Goal: Check status: Check status

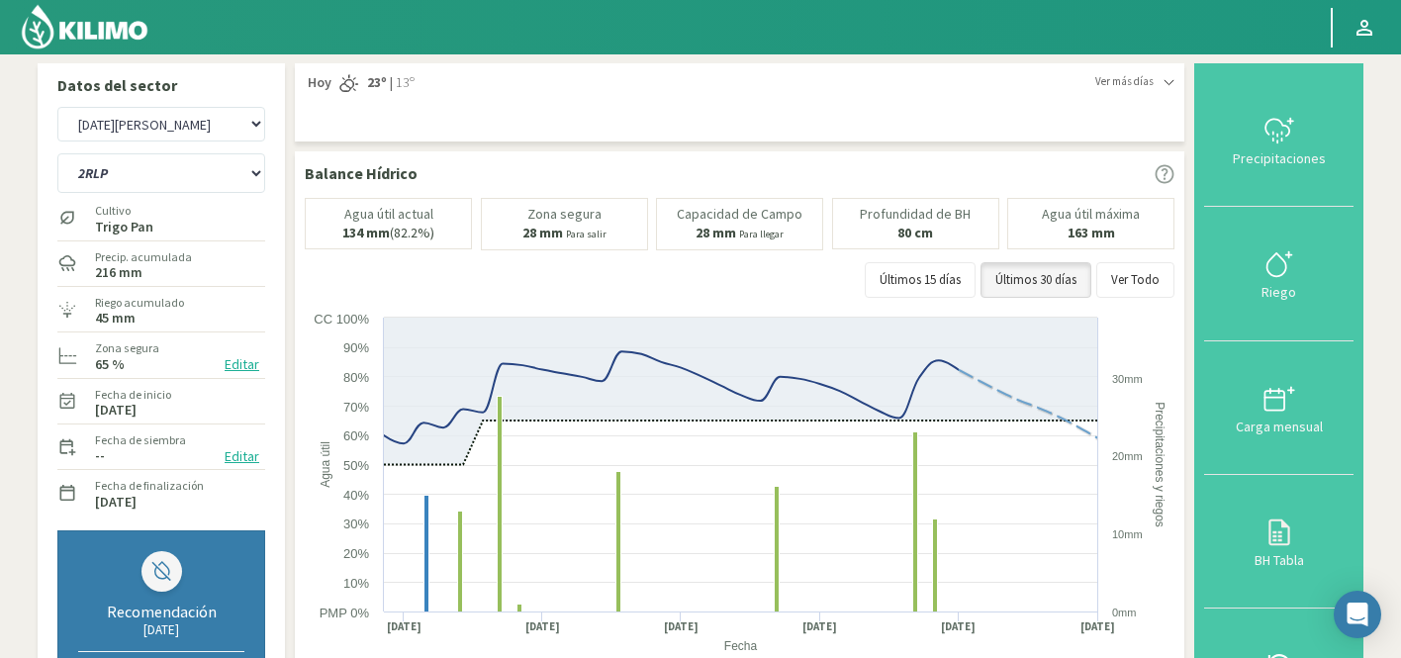
select select "5362: Object"
click at [57, 153] on select "12 RS (25) 17 R (1) 19 RO (6) 1RLPS 1RSR (29) 20 RN (7) 21 RAB (28) 21 RN (8) 2…" at bounding box center [161, 173] width 208 height 40
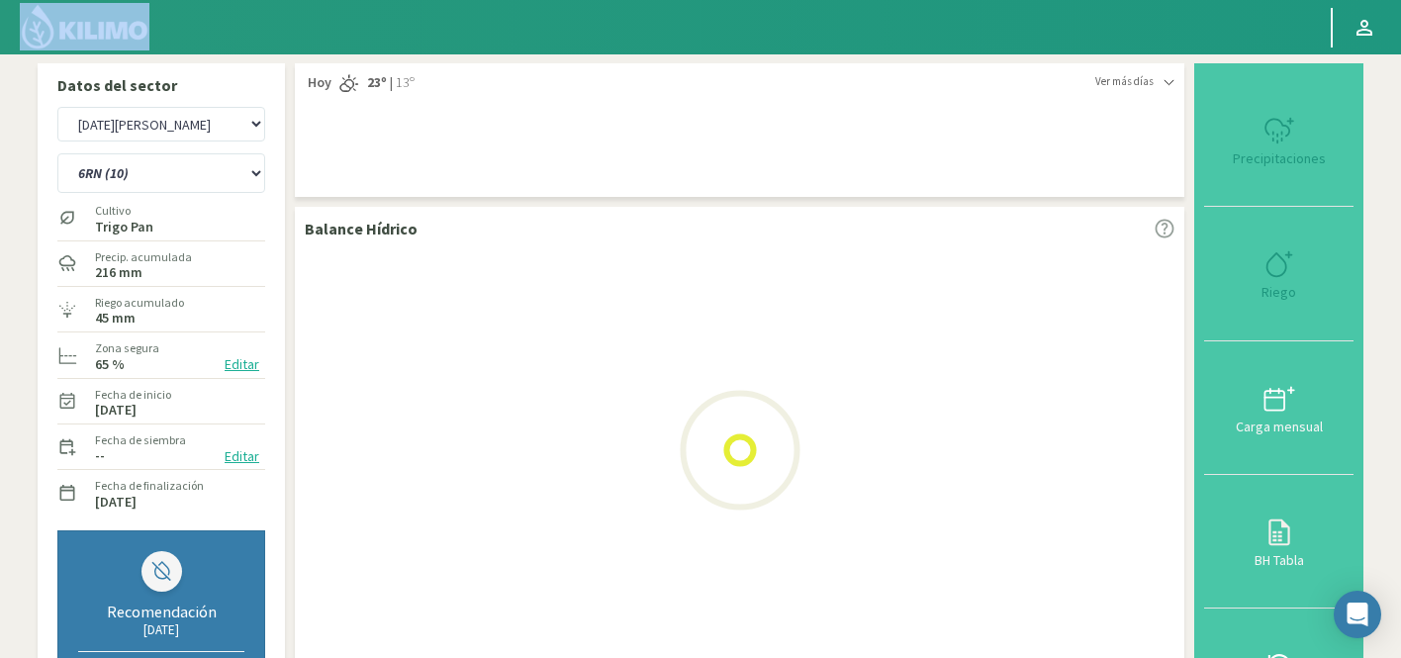
select select "541: Object"
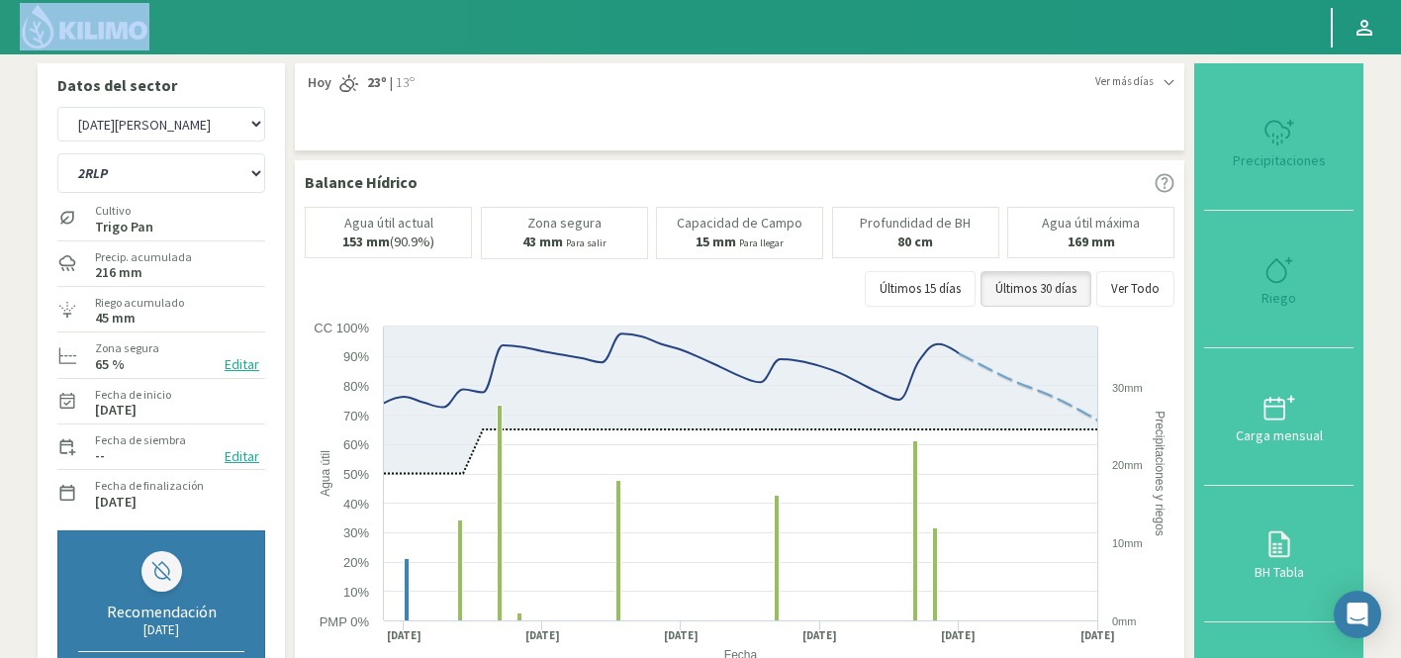
select select "5662: Object"
click at [134, 177] on select "12 RS (25) 17 R (1) 19 RO (6) 1RLPS 1RSR (29) 20 RN (7) 21 RAB (28) 21 RN (8) 2…" at bounding box center [161, 173] width 208 height 40
click at [57, 153] on select "12 RS (25) 17 R (1) 19 RO (6) 1RLPS 1RSR (29) 20 RN (7) 21 RAB (28) 21 RN (8) 2…" at bounding box center [161, 173] width 208 height 40
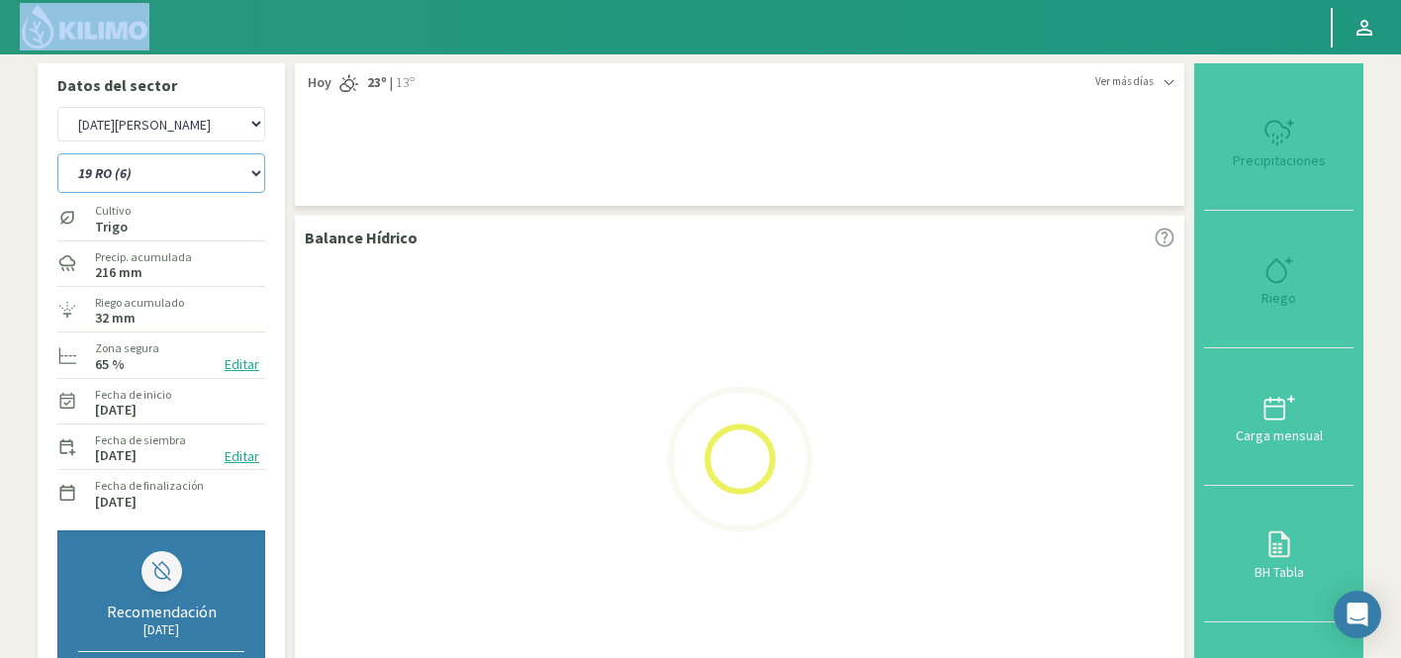
select select "587: Object"
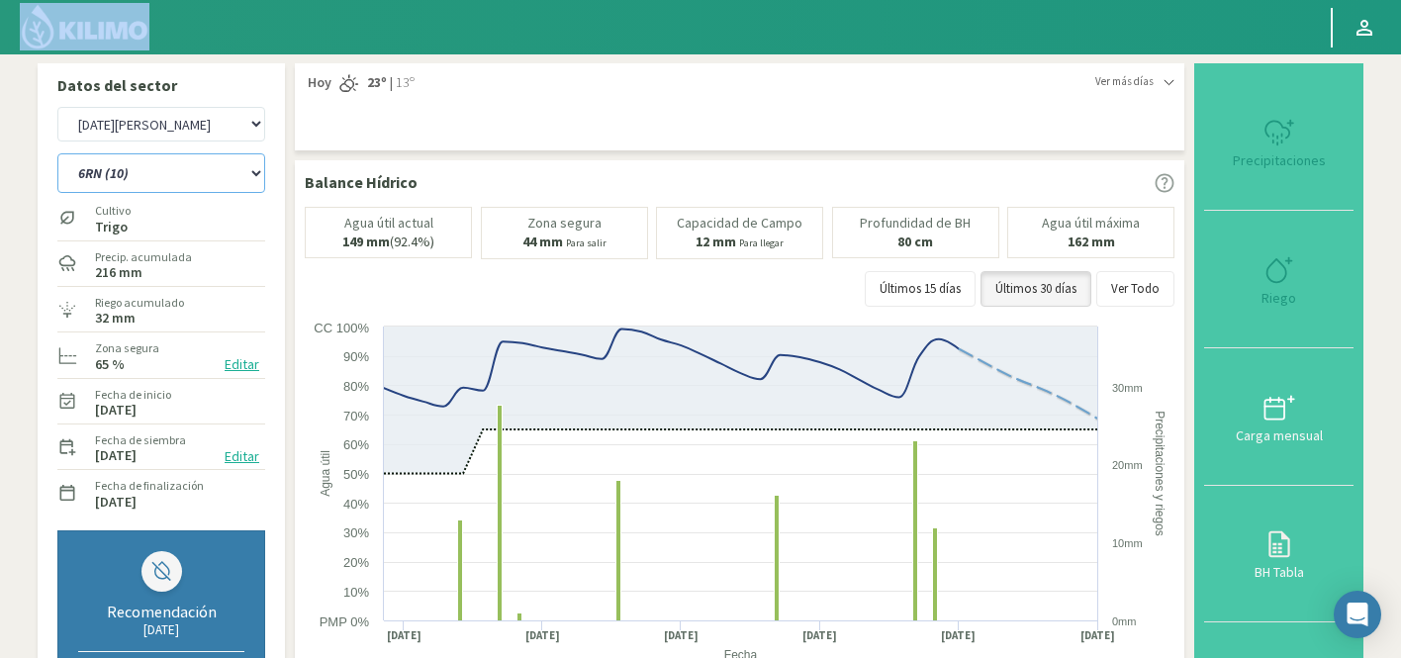
select select "5962: Object"
click at [156, 174] on select "12 RS (25) 17 R (1) 19 RO (6) 1RLPS 1RSR (29) 20 RN (7) 21 RAB (28) 21 RN (8) 2…" at bounding box center [161, 173] width 208 height 40
click at [57, 153] on select "12 RS (25) 17 R (1) 19 RO (6) 1RLPS 1RSR (29) 20 RN (7) 21 RAB (28) 21 RN (8) 2…" at bounding box center [161, 173] width 208 height 40
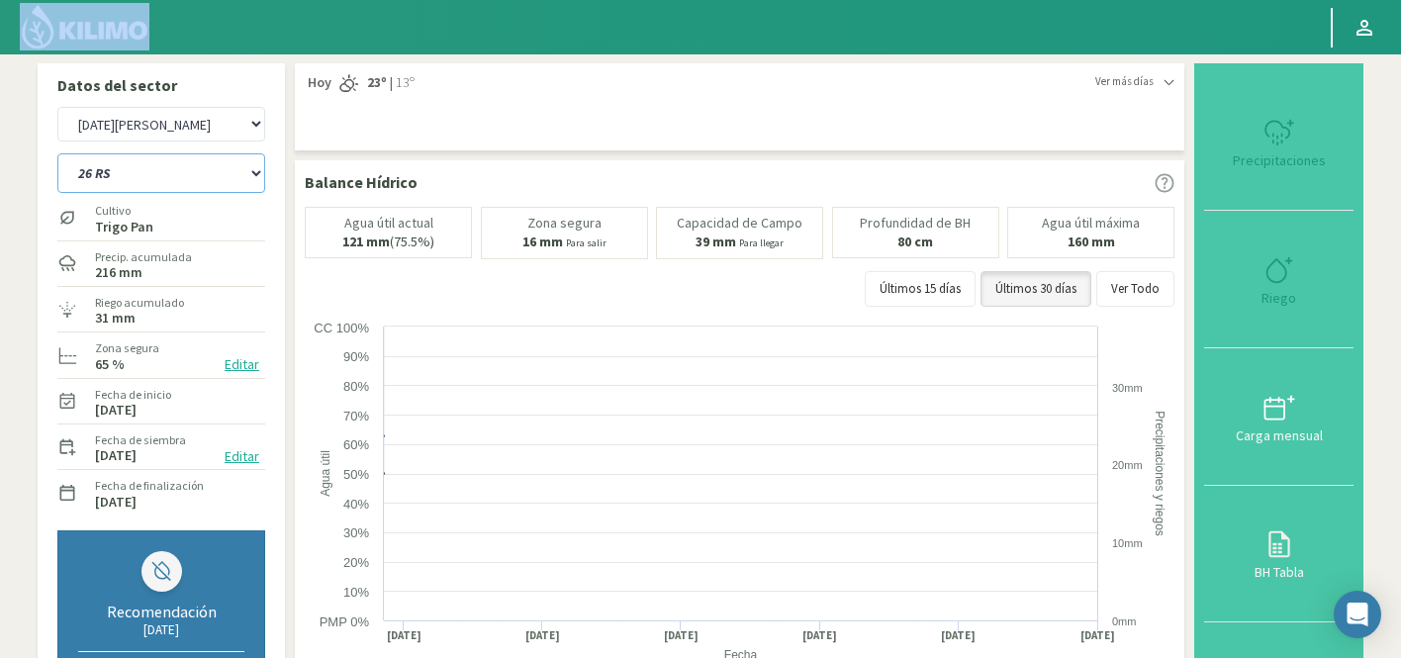
select select "591: Object"
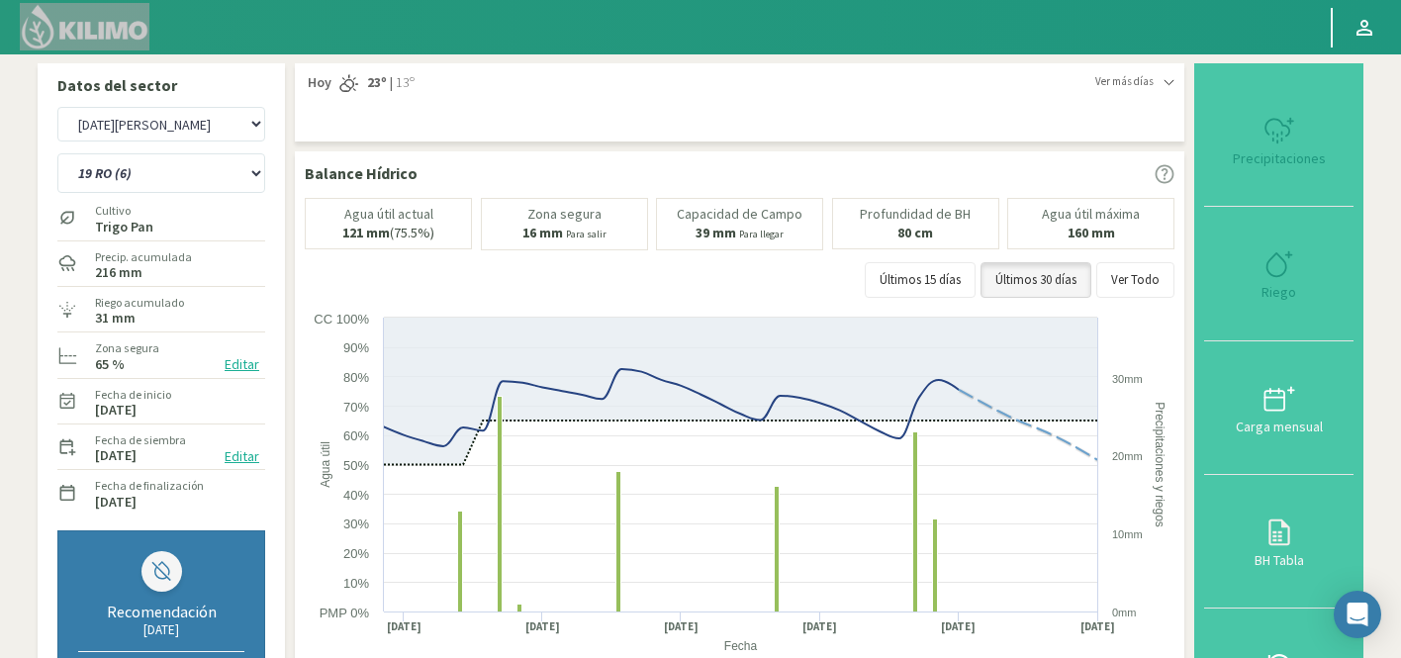
select select "6262: Object"
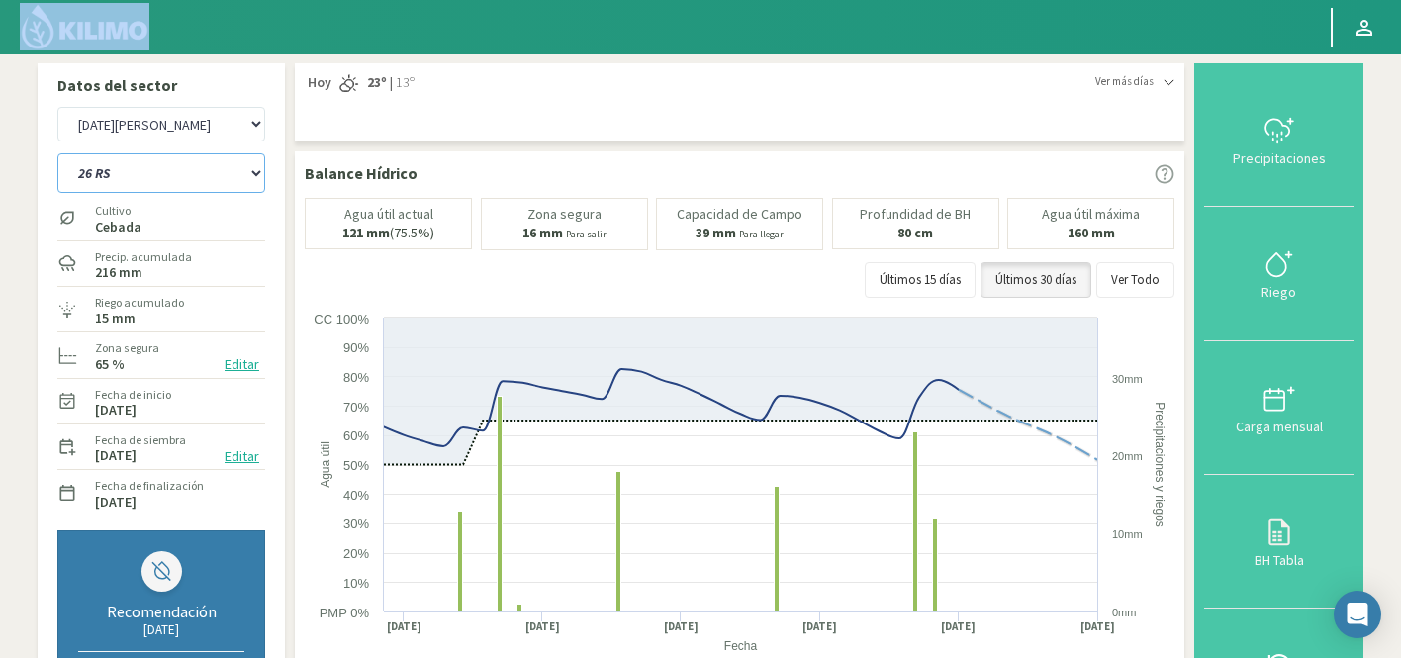
click at [133, 192] on select "12 RS (25) 17 R (1) 19 RO (6) 1RLPS 1RSR (29) 20 RN (7) 21 RAB (28) 21 RN (8) 2…" at bounding box center [161, 173] width 208 height 40
click at [57, 153] on select "12 RS (25) 17 R (1) 19 RO (6) 1RLPS 1RSR (29) 20 RN (7) 21 RAB (28) 21 RN (8) 2…" at bounding box center [161, 173] width 208 height 40
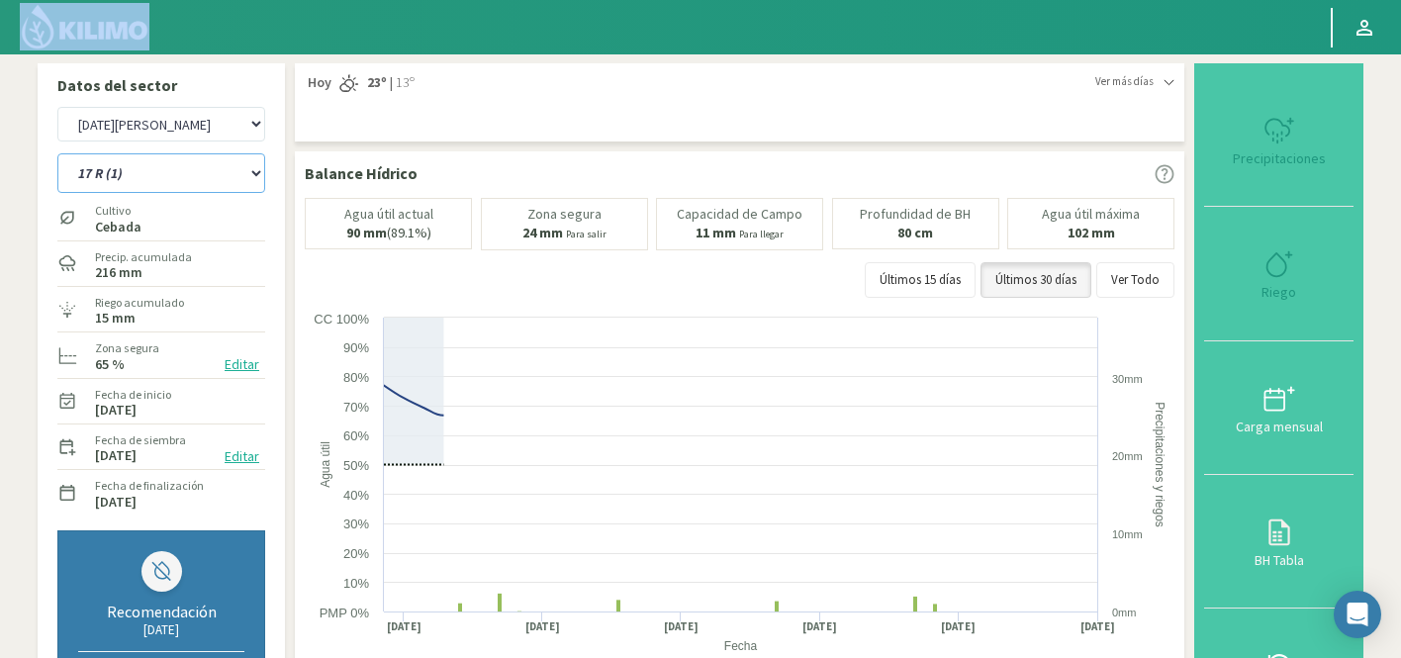
select select "631: Object"
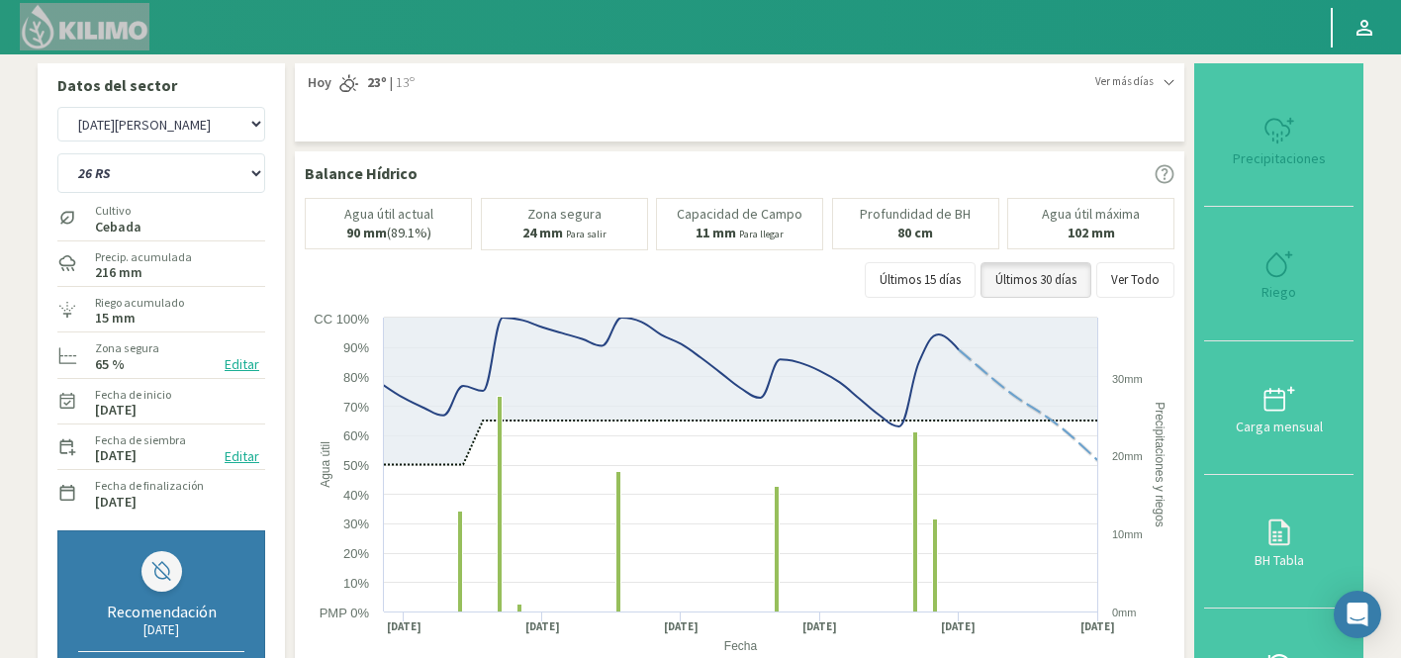
select select "6562: Object"
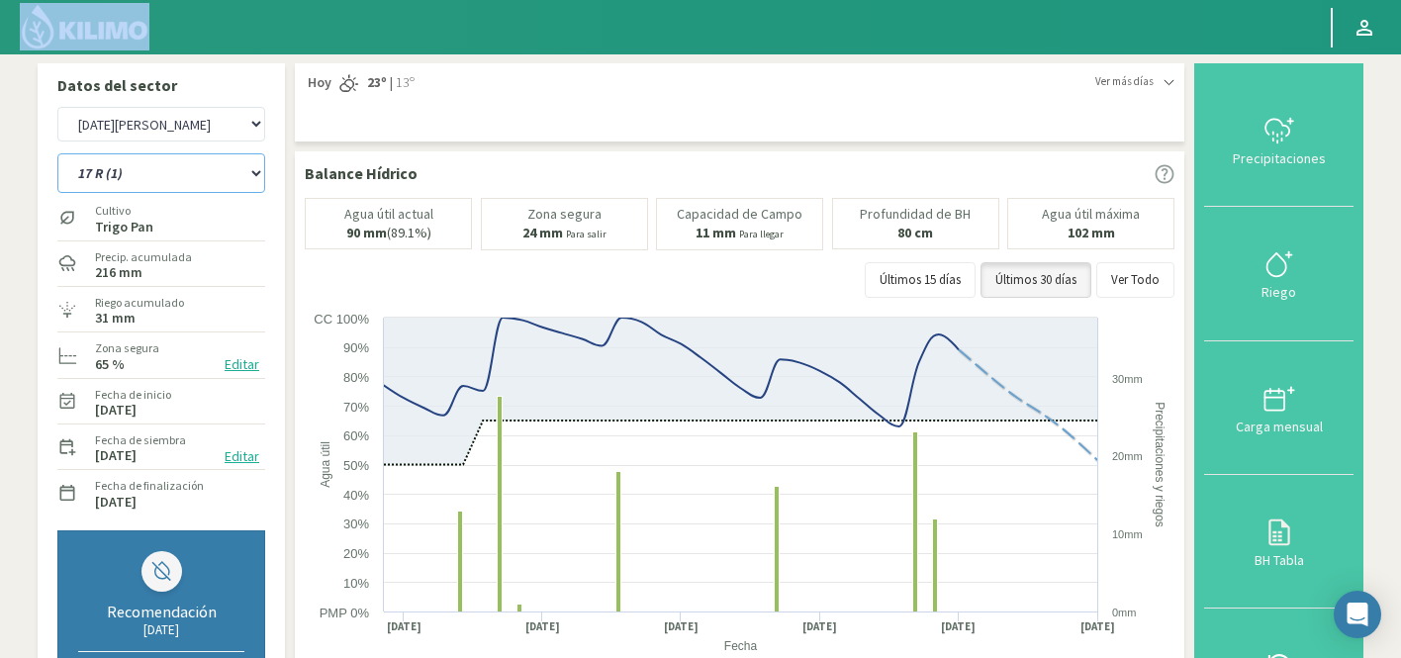
click at [166, 178] on select "12 RS (25) 17 R (1) 19 RO (6) 1RLPS 1RSR (29) 20 RN (7) 21 RAB (28) 21 RN (8) 2…" at bounding box center [161, 173] width 208 height 40
click at [57, 153] on select "12 RS (25) 17 R (1) 19 RO (6) 1RLPS 1RSR (29) 20 RN (7) 21 RAB (28) 21 RN (8) 2…" at bounding box center [161, 173] width 208 height 40
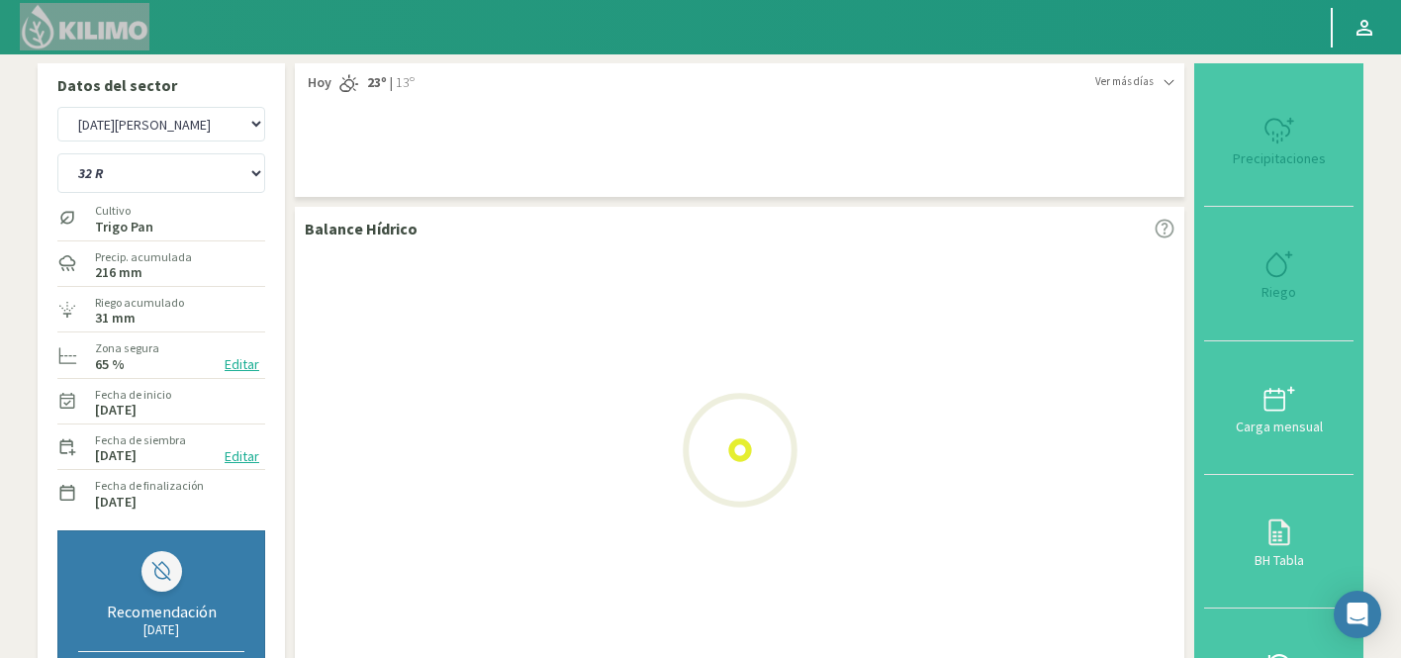
select select "652: Object"
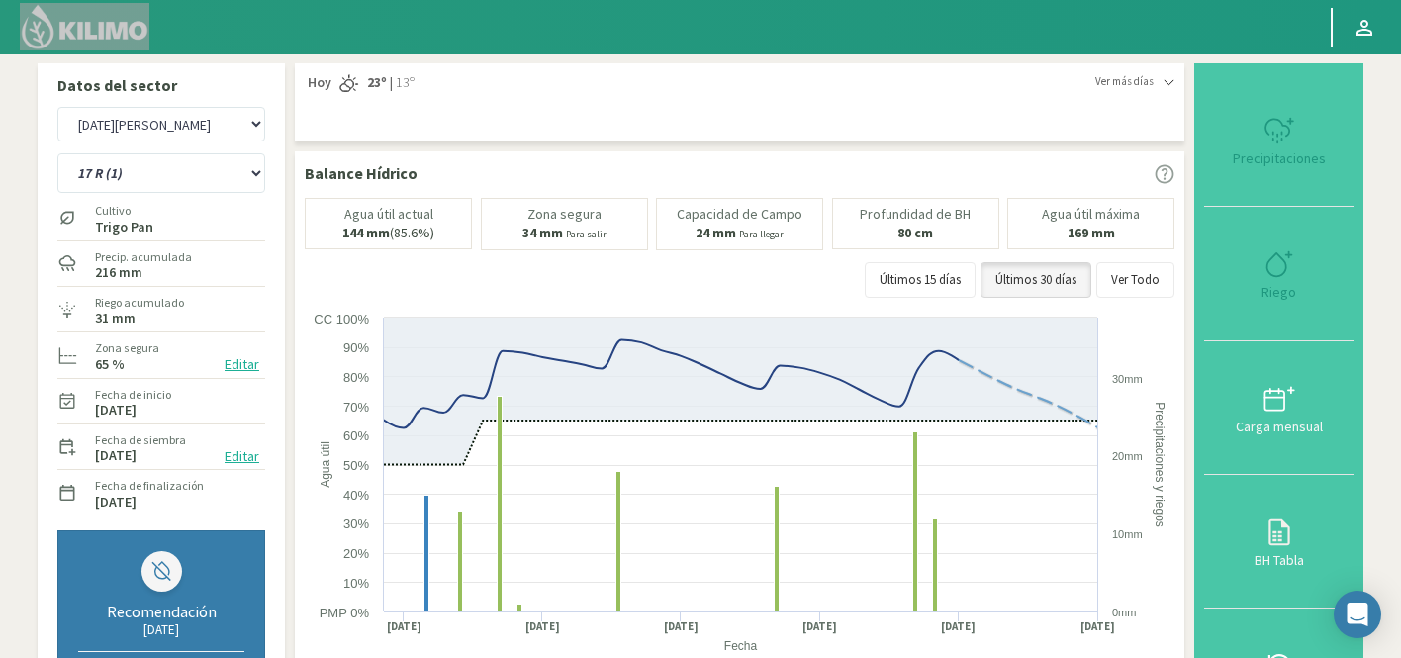
select select "6862: Object"
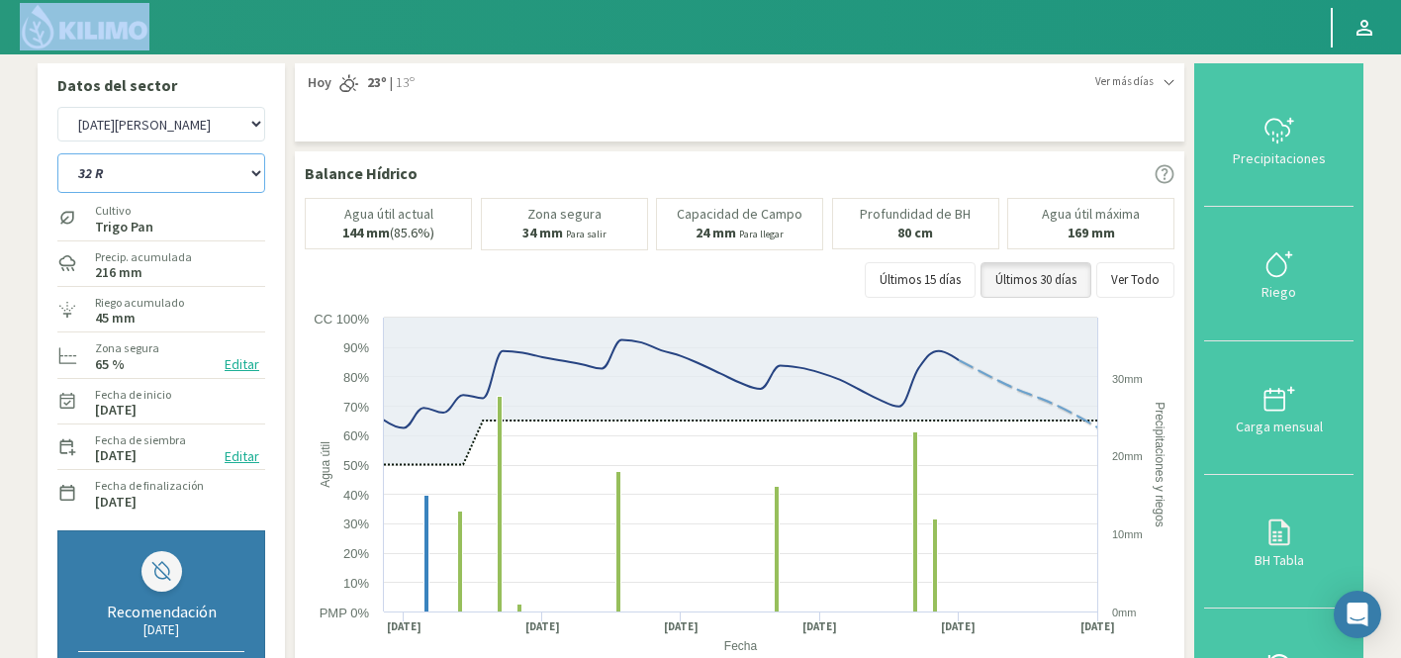
click at [128, 164] on select "12 RS (25) 17 R (1) 19 RO (6) 1RLPS 1RSR (29) 20 RN (7) 21 RAB (28) 21 RN (8) 2…" at bounding box center [161, 173] width 208 height 40
click at [57, 153] on select "12 RS (25) 17 R (1) 19 RO (6) 1RLPS 1RSR (29) 20 RN (7) 21 RAB (28) 21 RN (8) 2…" at bounding box center [161, 173] width 208 height 40
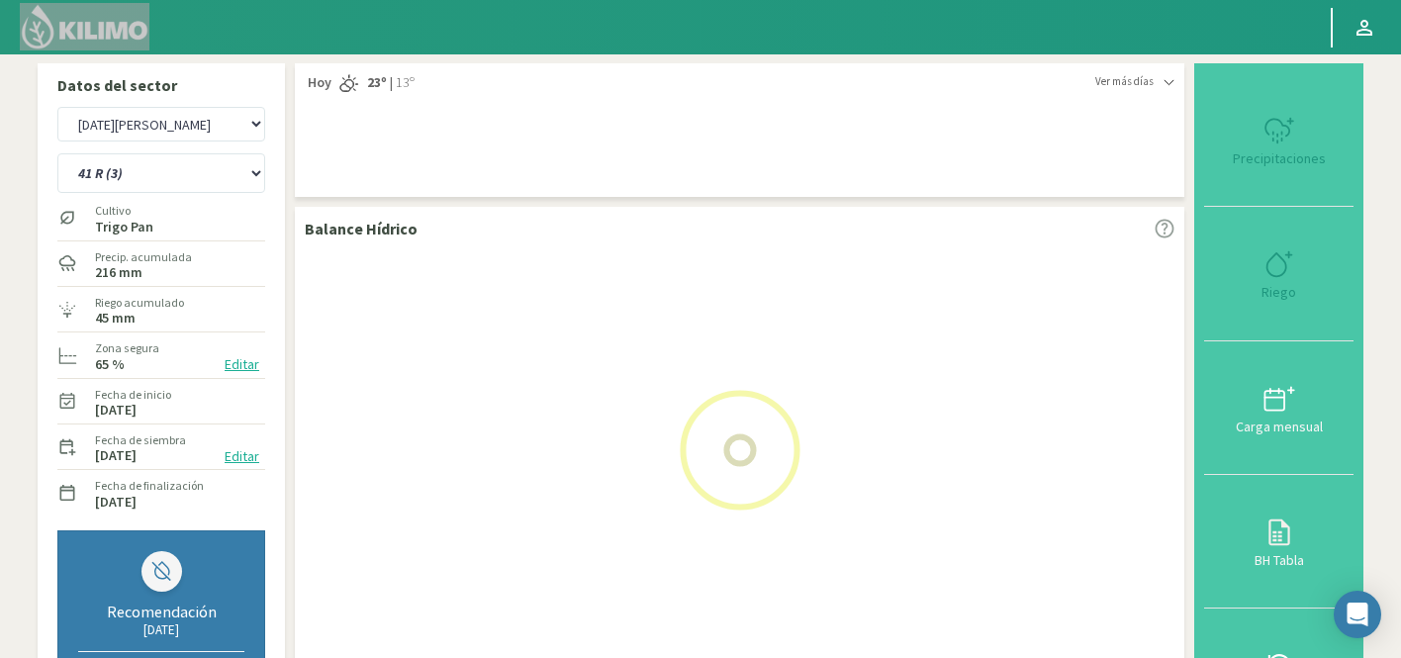
select select "698: Object"
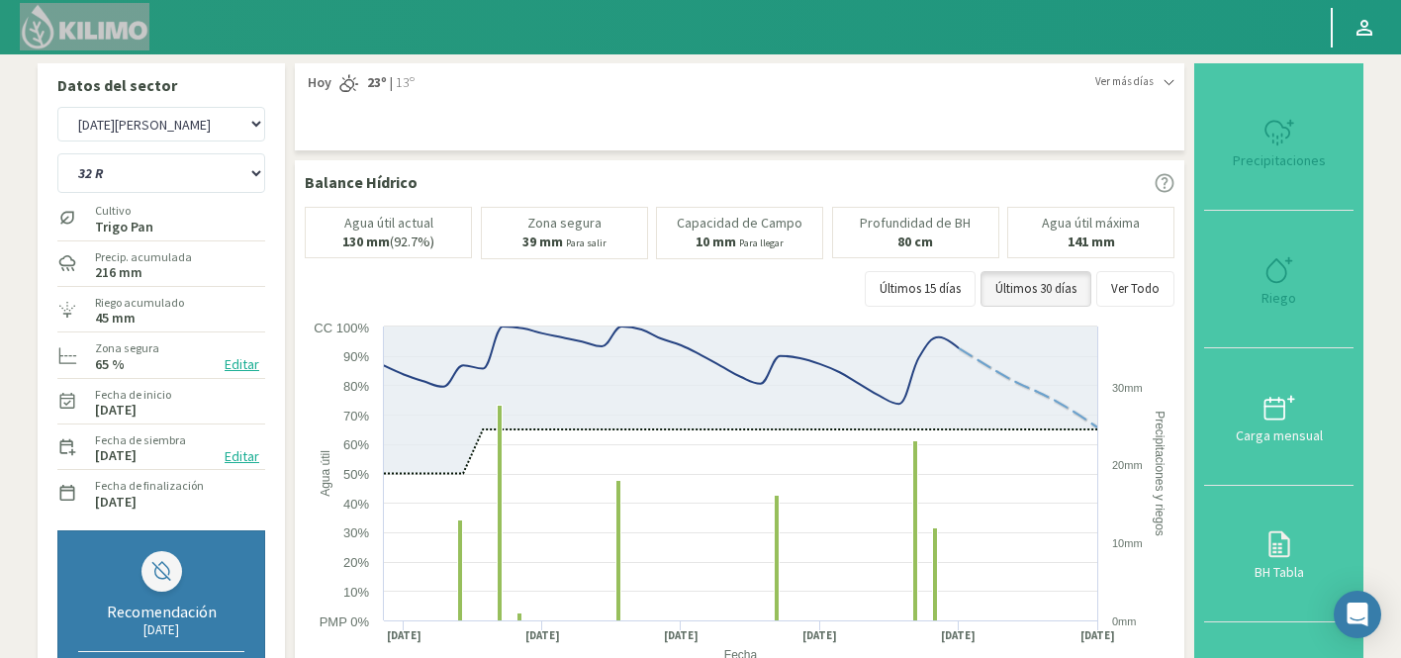
select select "7162: Object"
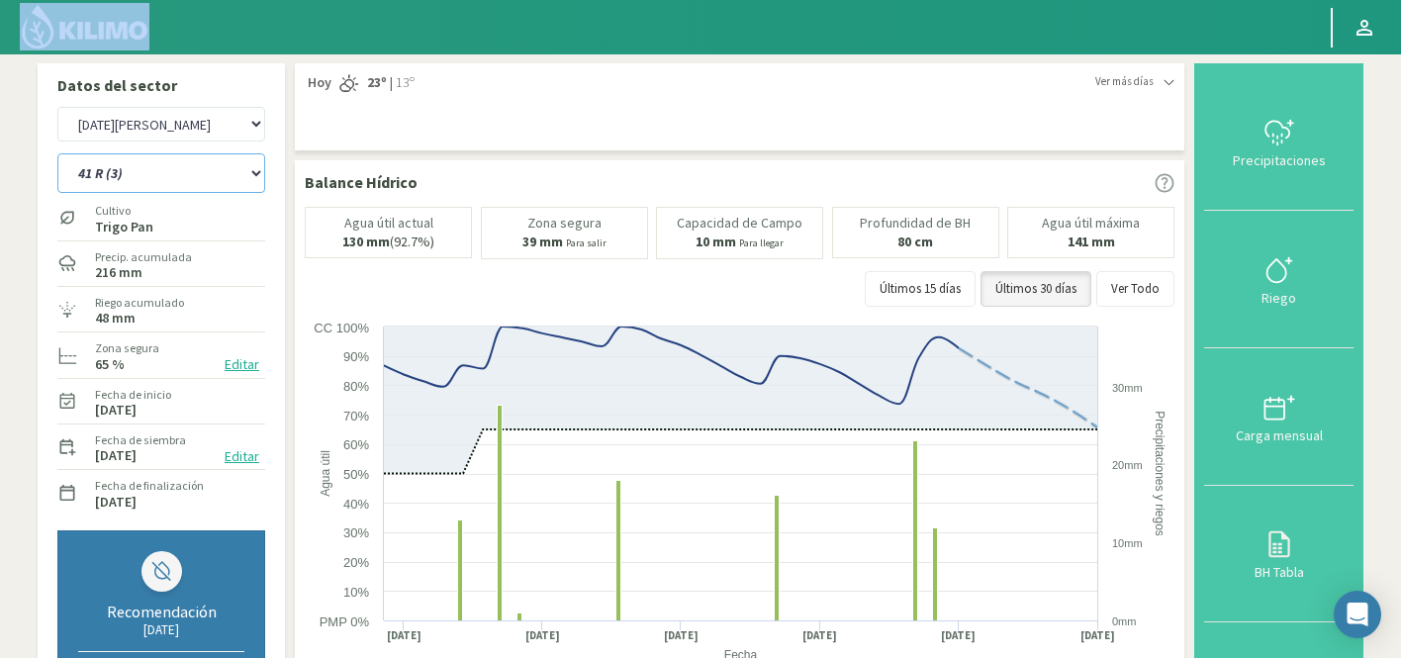
click at [142, 176] on select "12 RS (25) 17 R (1) 19 RO (6) 1RLPS 1RSR (29) 20 RN (7) 21 RAB (28) 21 RN (8) 2…" at bounding box center [161, 173] width 208 height 40
click at [57, 153] on select "12 RS (25) 17 R (1) 19 RO (6) 1RLPS 1RSR (29) 20 RN (7) 21 RAB (28) 21 RN (8) 2…" at bounding box center [161, 173] width 208 height 40
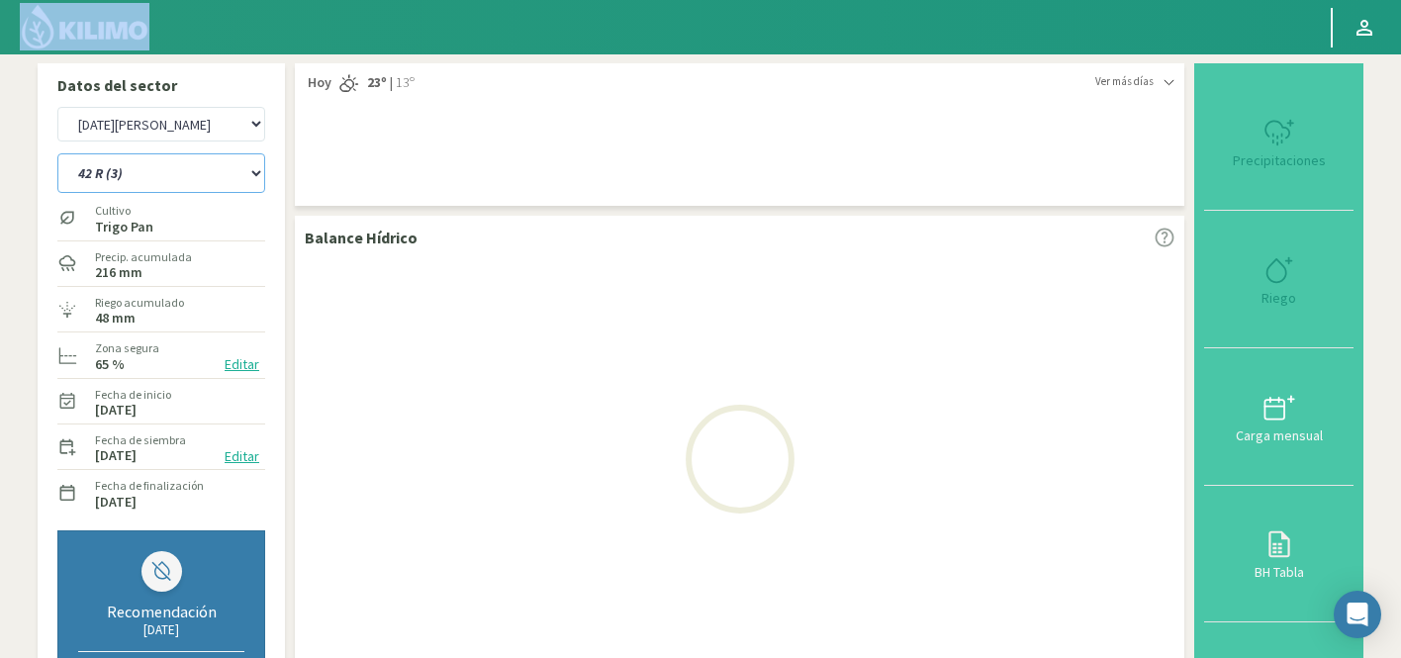
select select "734: Object"
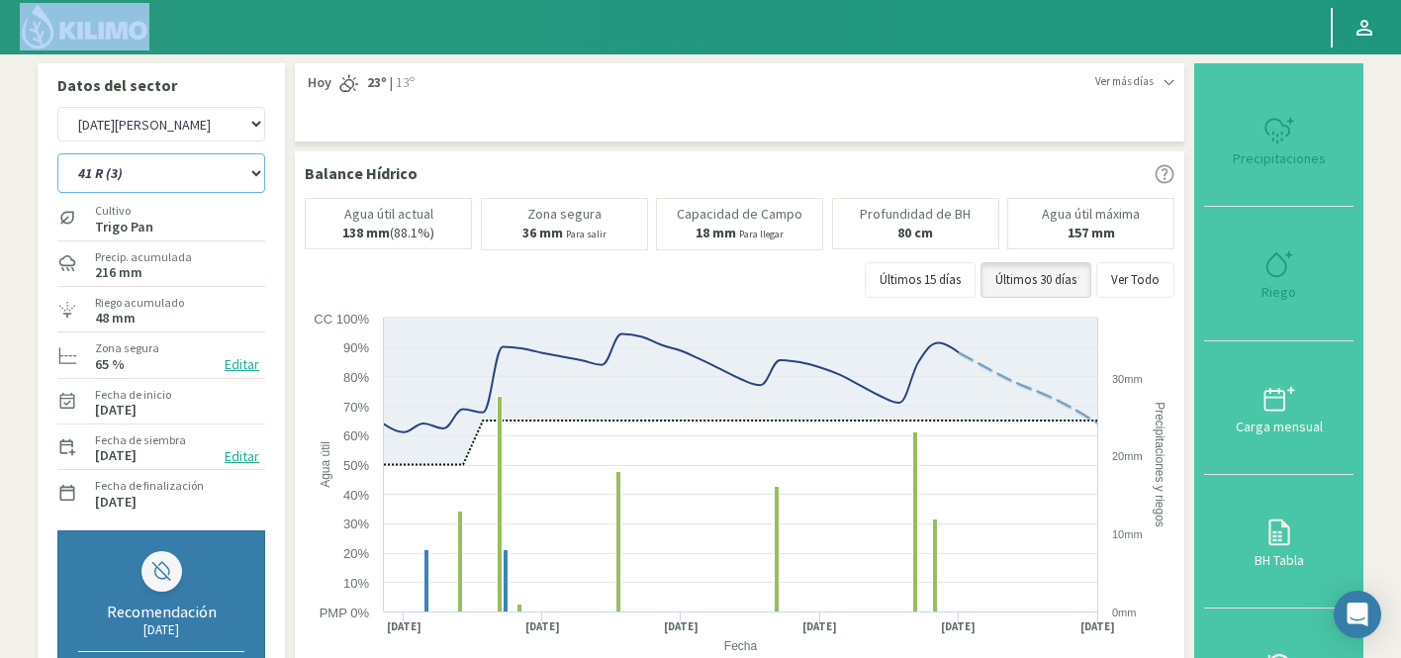
select select "7462: Object"
click at [164, 162] on select "12 RS (25) 17 R (1) 19 RO (6) 1RLPS 1RSR (29) 20 RN (7) 21 RAB (28) 21 RN (8) 2…" at bounding box center [161, 173] width 208 height 40
click at [57, 153] on select "12 RS (25) 17 R (1) 19 RO (6) 1RLPS 1RSR (29) 20 RN (7) 21 RAB (28) 21 RN (8) 2…" at bounding box center [161, 173] width 208 height 40
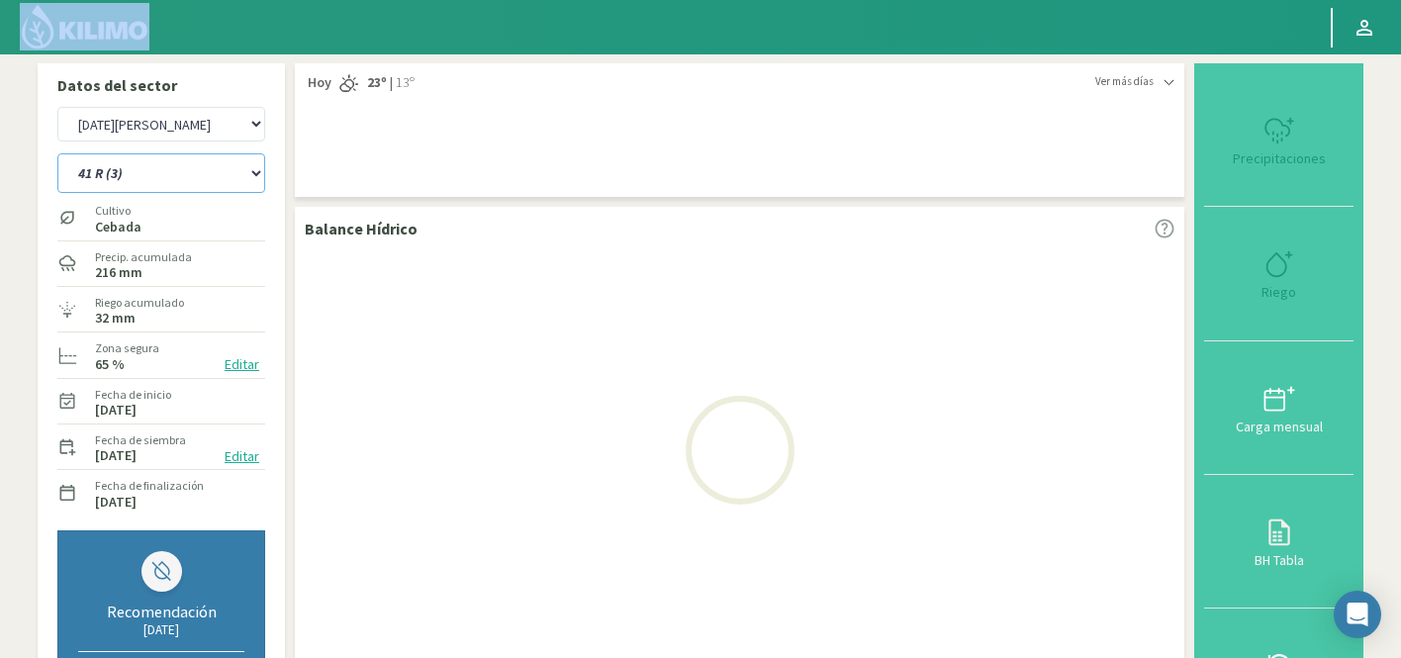
select select "766: Object"
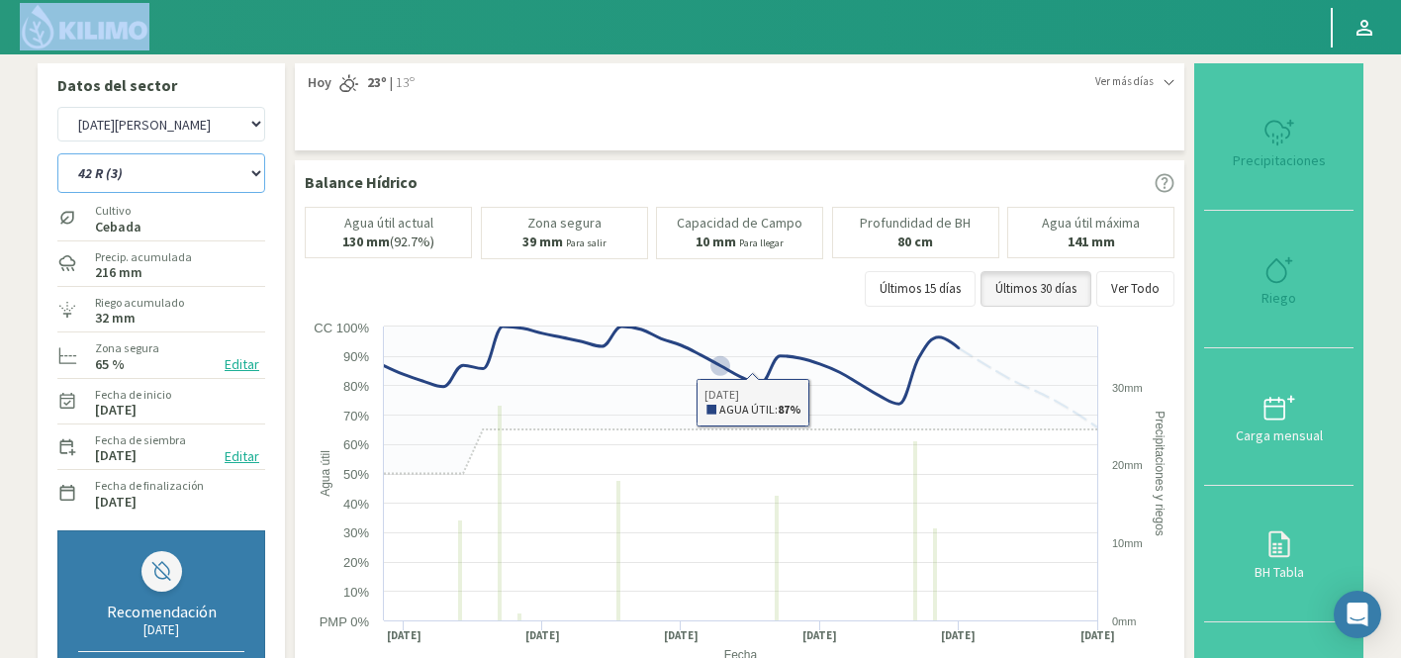
select select "7762: Object"
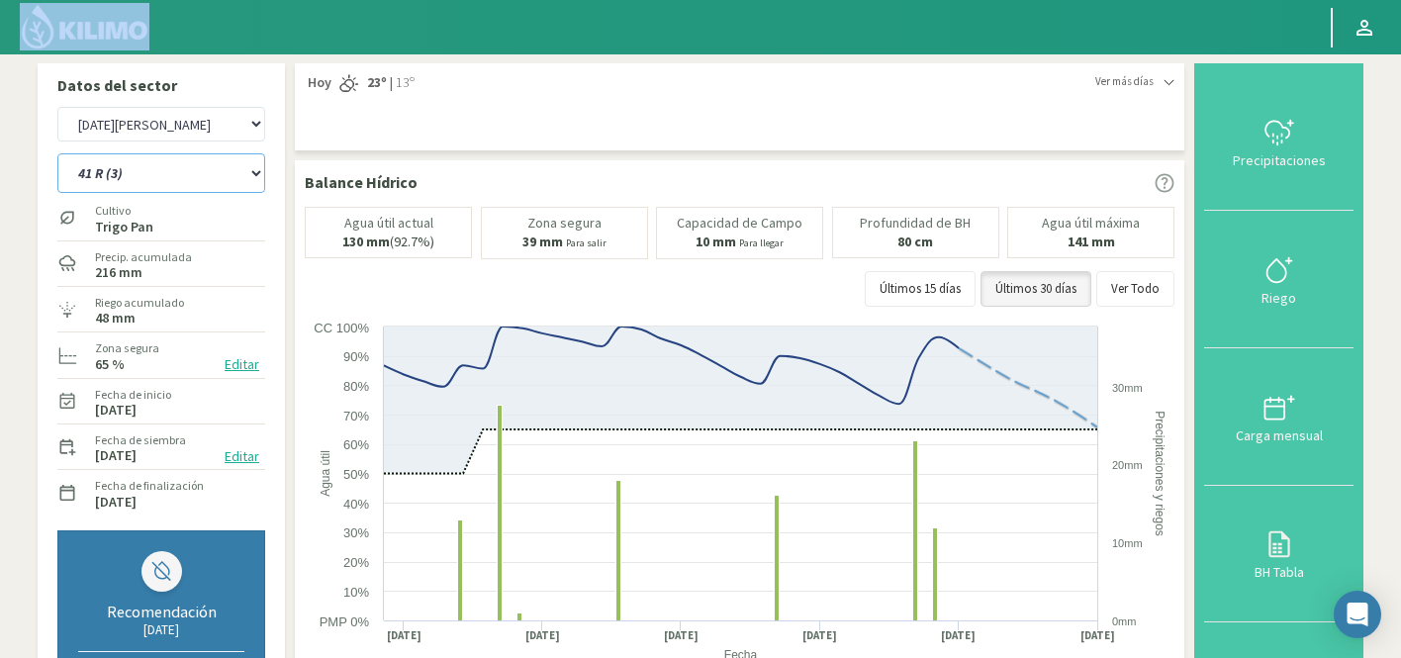
click at [114, 170] on select "12 RS (25) 17 R (1) 19 RO (6) 1RLPS 1RSR (29) 20 RN (7) 21 RAB (28) 21 RN (8) 2…" at bounding box center [161, 173] width 208 height 40
click at [57, 153] on select "12 RS (25) 17 R (1) 19 RO (6) 1RLPS 1RSR (29) 20 RN (7) 21 RAB (28) 21 RN (8) 2…" at bounding box center [161, 173] width 208 height 40
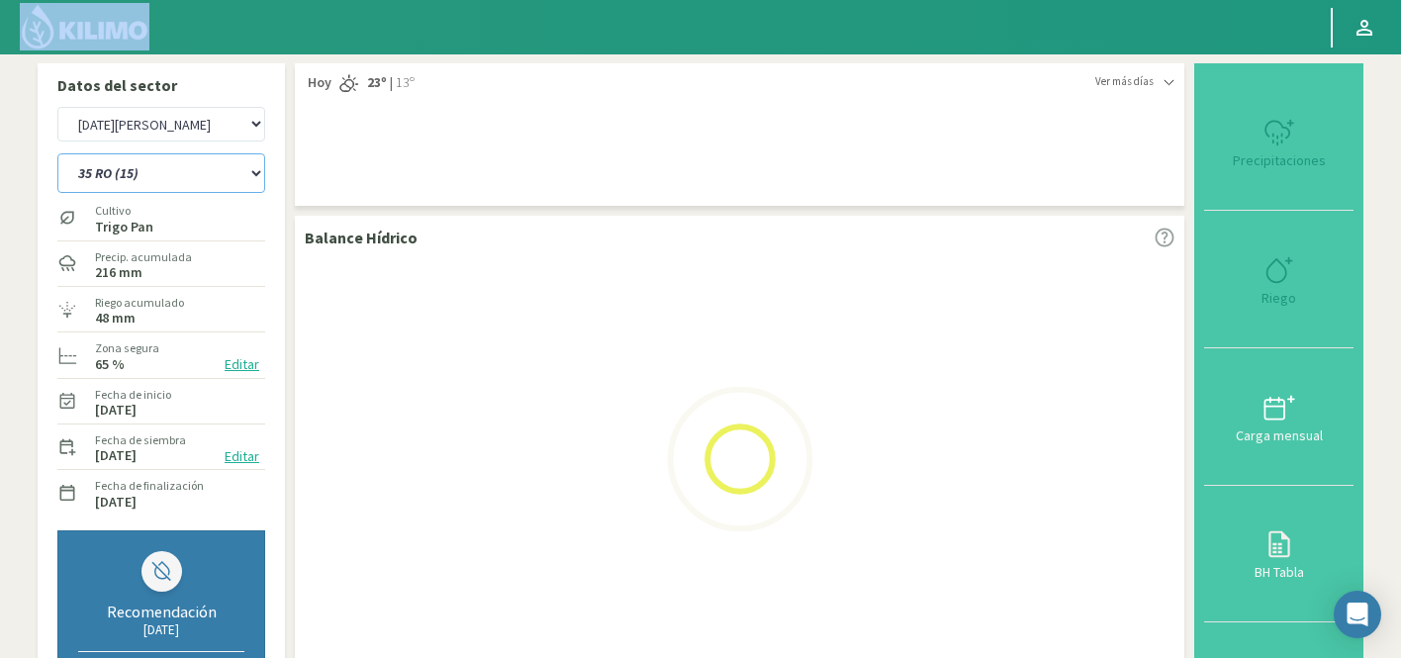
select select "796: Object"
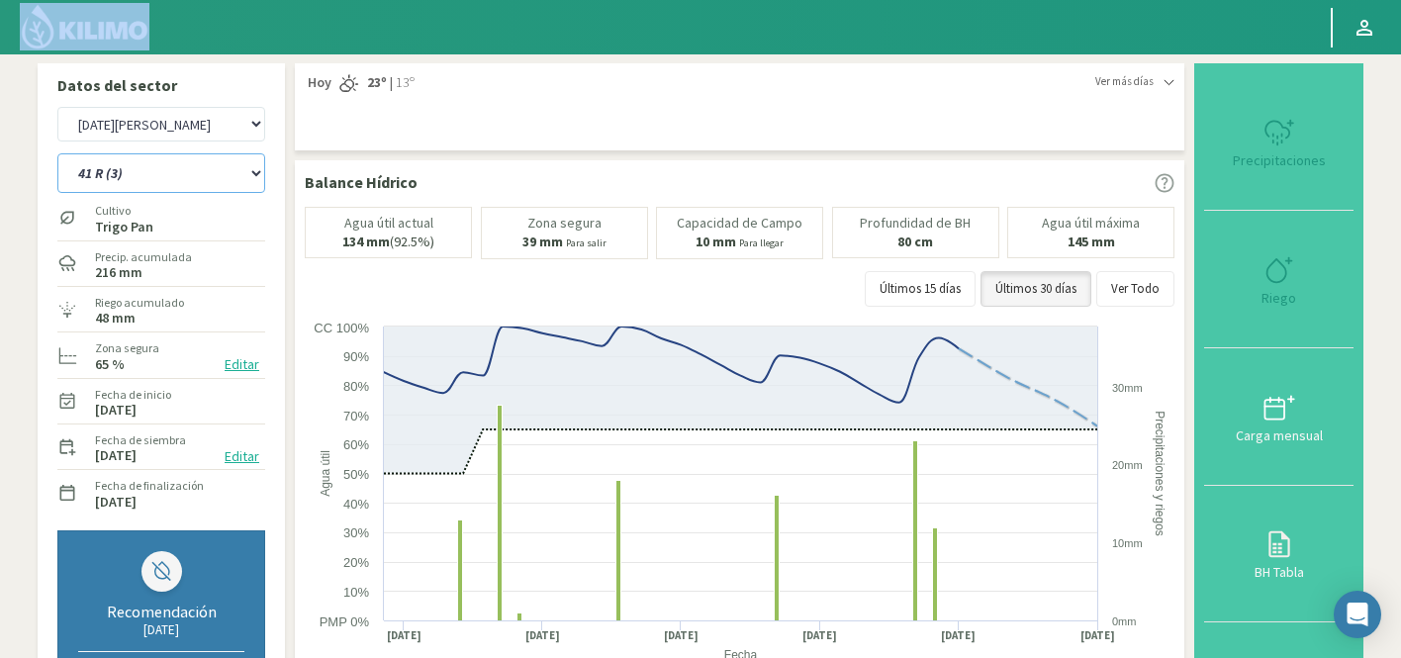
select select "8062: Object"
click at [160, 169] on select "12 RS (25) 17 R (1) 19 RO (6) 1RLPS 1RSR (29) 20 RN (7) 21 RAB (28) 21 RN (8) 2…" at bounding box center [161, 173] width 208 height 40
click at [57, 153] on select "12 RS (25) 17 R (1) 19 RO (6) 1RLPS 1RSR (29) 20 RN (7) 21 RAB (28) 21 RN (8) 2…" at bounding box center [161, 173] width 208 height 40
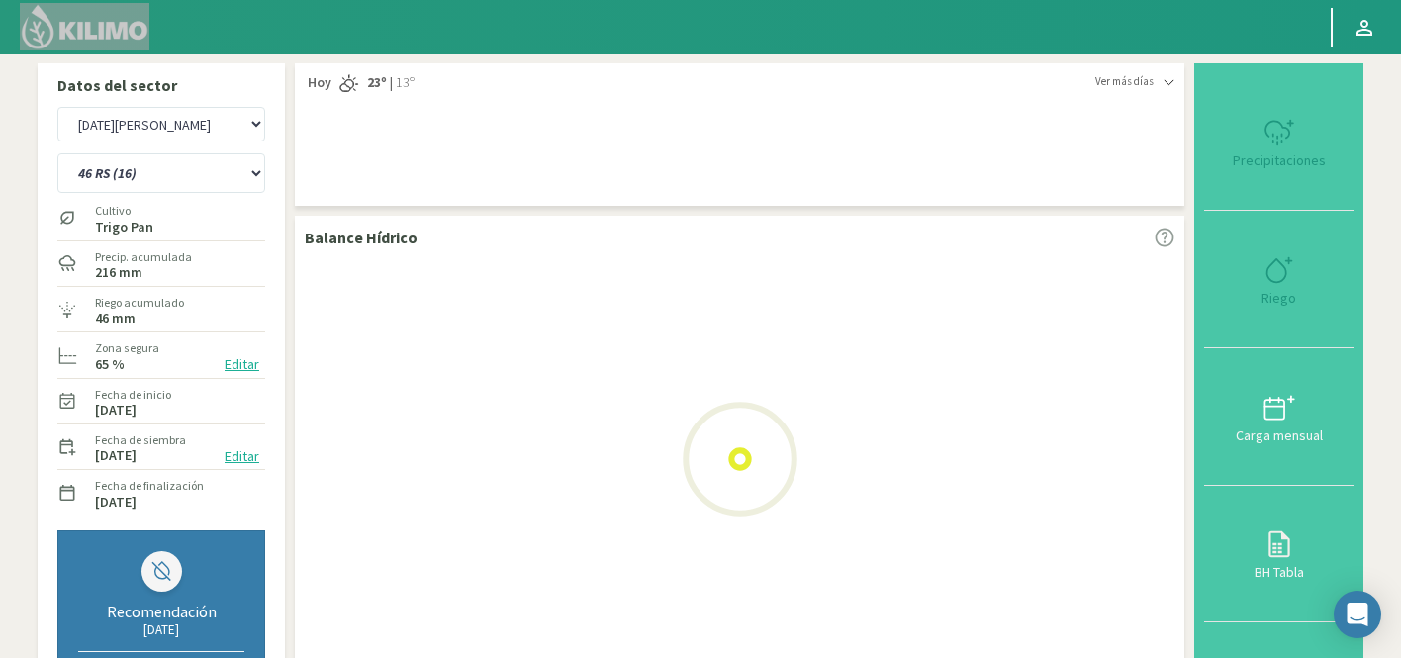
select select "824: Object"
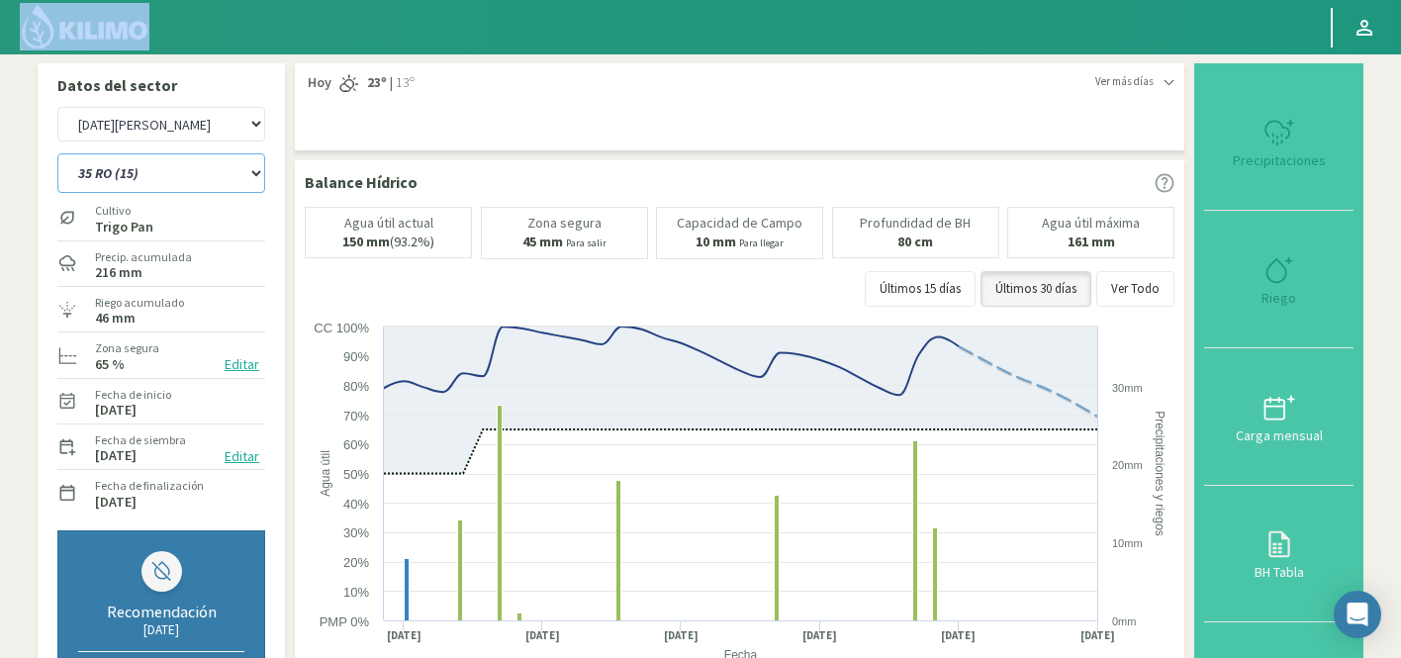
select select "8362: Object"
click at [142, 172] on select "12 RS (25) 17 R (1) 19 RO (6) 1RLPS 1RSR (29) 20 RN (7) 21 RAB (28) 21 RN (8) 2…" at bounding box center [161, 173] width 208 height 40
click at [1098, 0] on html "Principal Perfil Perfil Salir Datos del sector Agr. Huertos de Chocalan Agrícol…" at bounding box center [700, 329] width 1401 height 658
click at [160, 165] on select "12 RS (25) 17 R (1) 19 RO (6) 1RLPS 1RSR (29) 20 RN (7) 21 RAB (28) 21 RN (8) 2…" at bounding box center [161, 173] width 208 height 40
click at [57, 153] on select "12 RS (25) 17 R (1) 19 RO (6) 1RLPS 1RSR (29) 20 RN (7) 21 RAB (28) 21 RN (8) 2…" at bounding box center [161, 173] width 208 height 40
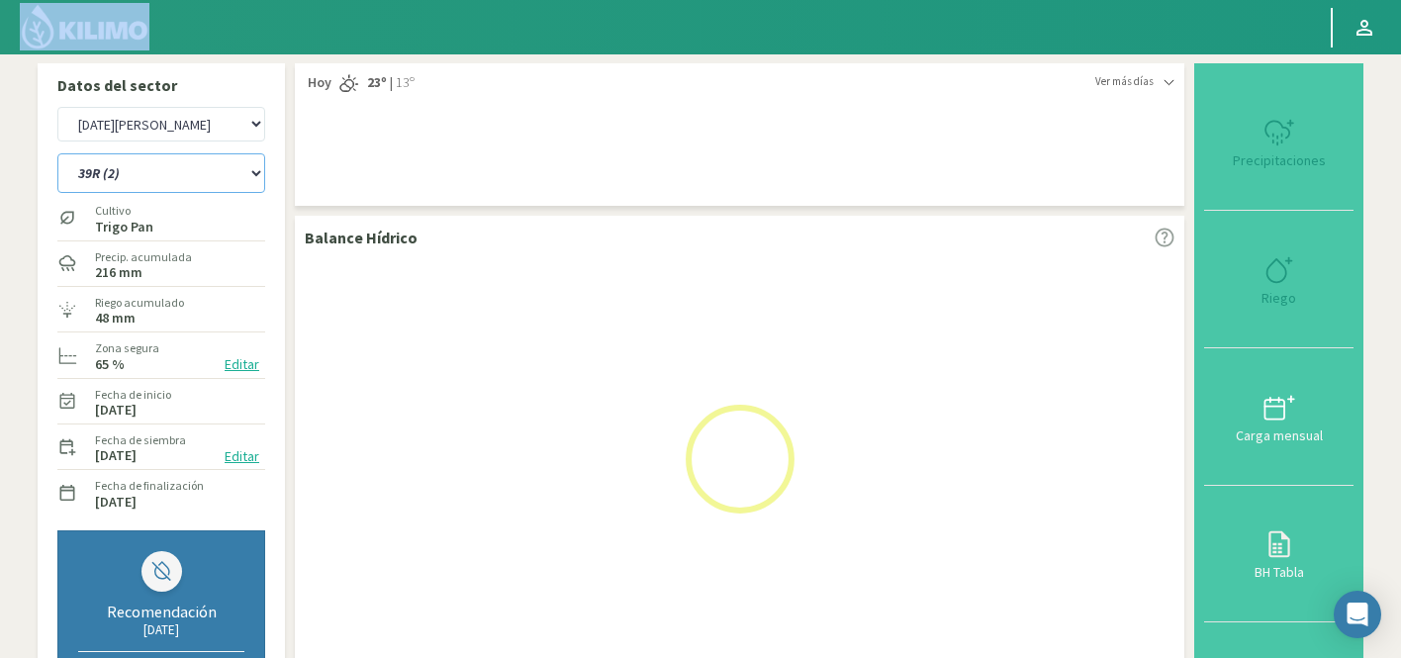
select select "860: Object"
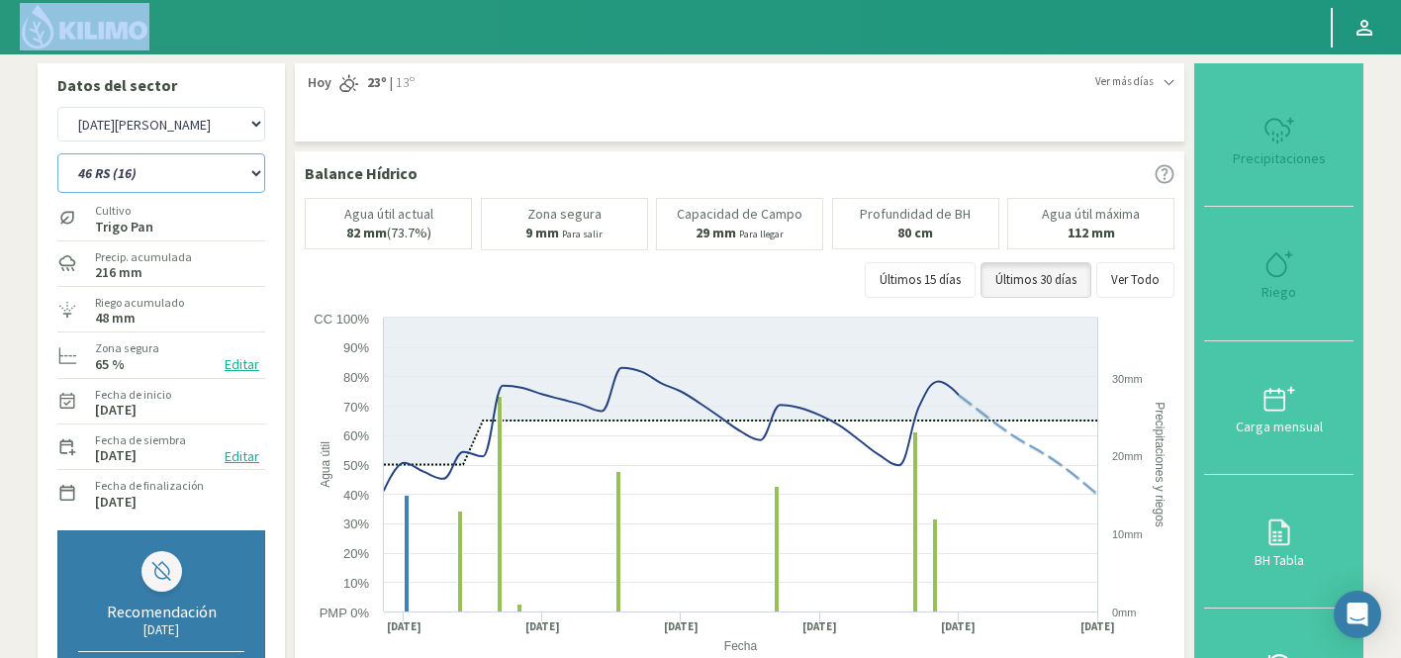
select select "8662: Object"
click at [113, 176] on select "12 RS (25) 17 R (1) 19 RO (6) 1RLPS 1RSR (29) 20 RN (7) 21 RAB (28) 21 RN (8) 2…" at bounding box center [161, 173] width 208 height 40
click at [1083, 0] on html "Principal Perfil Perfil Salir Datos del sector Agr. Huertos de Chocalan Agrícol…" at bounding box center [700, 329] width 1401 height 658
click at [150, 166] on select "12 RS (25) 17 R (1) 19 RO (6) 1RLPS 1RSR (29) 20 RN (7) 21 RAB (28) 21 RN (8) 2…" at bounding box center [161, 173] width 208 height 40
click at [57, 153] on select "12 RS (25) 17 R (1) 19 RO (6) 1RLPS 1RSR (29) 20 RN (7) 21 RAB (28) 21 RN (8) 2…" at bounding box center [161, 173] width 208 height 40
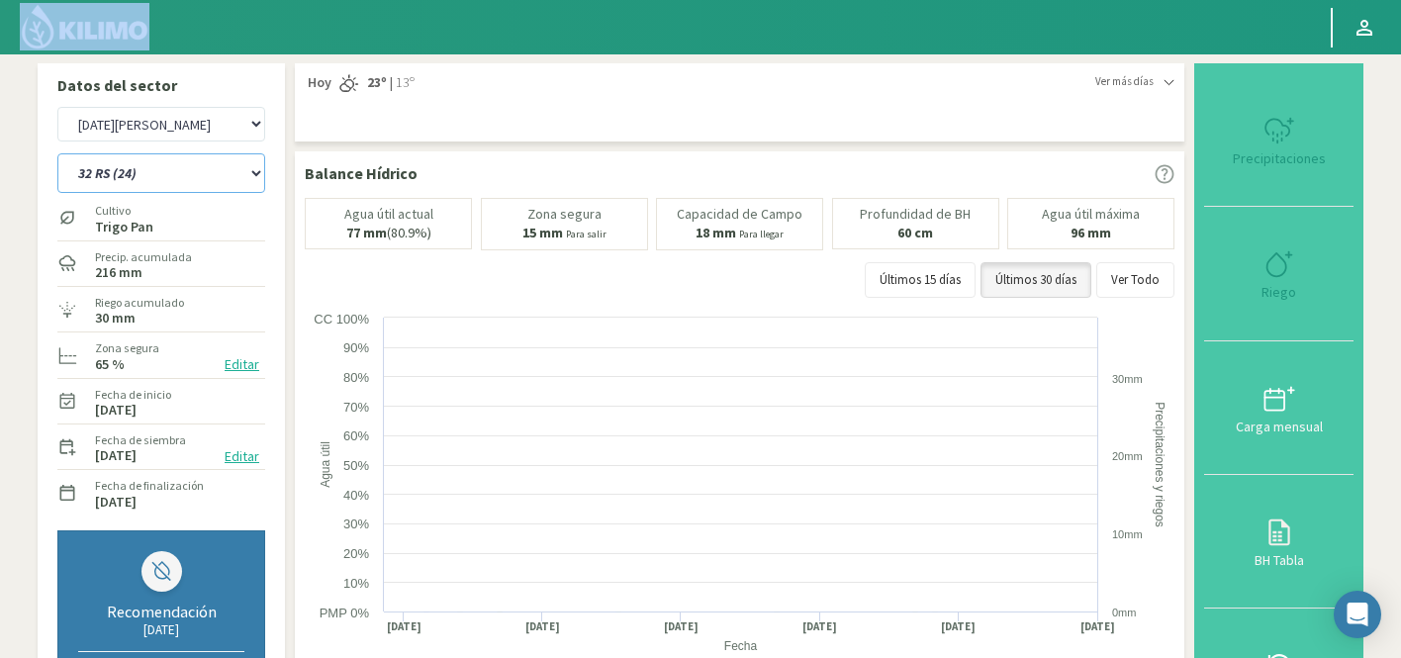
select select "887: Object"
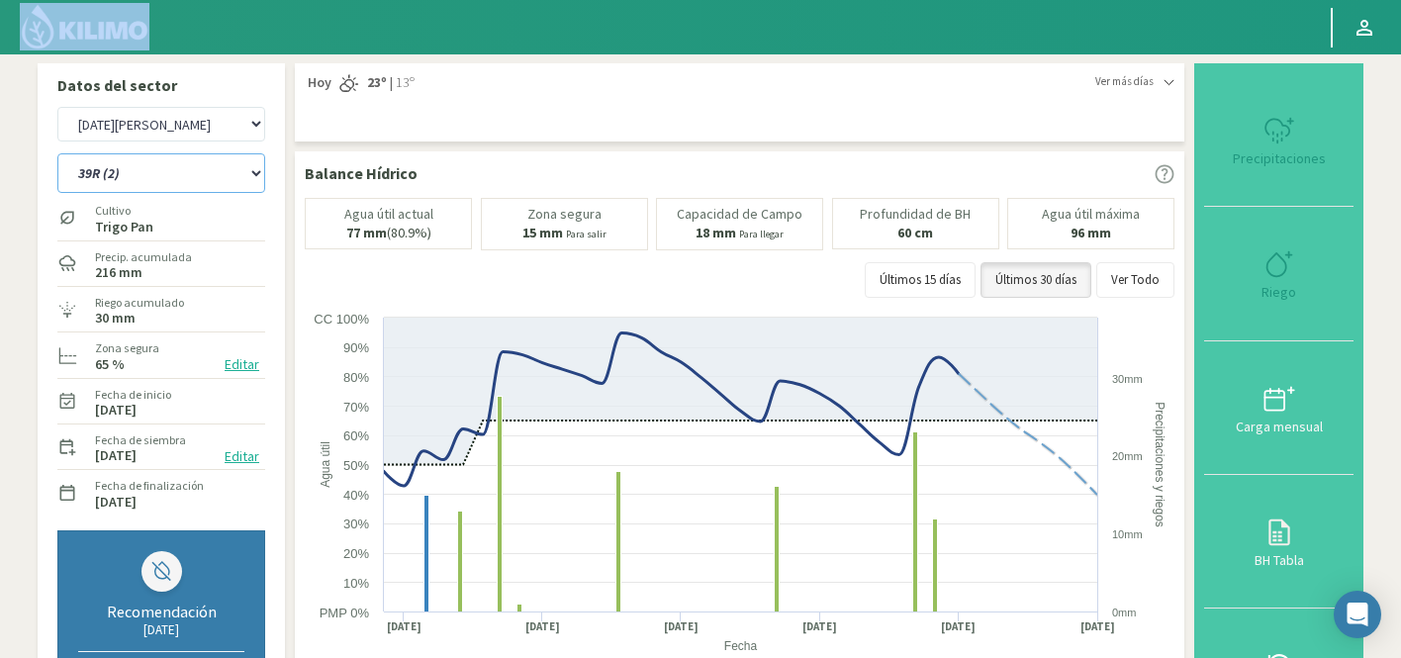
select select "8962: Object"
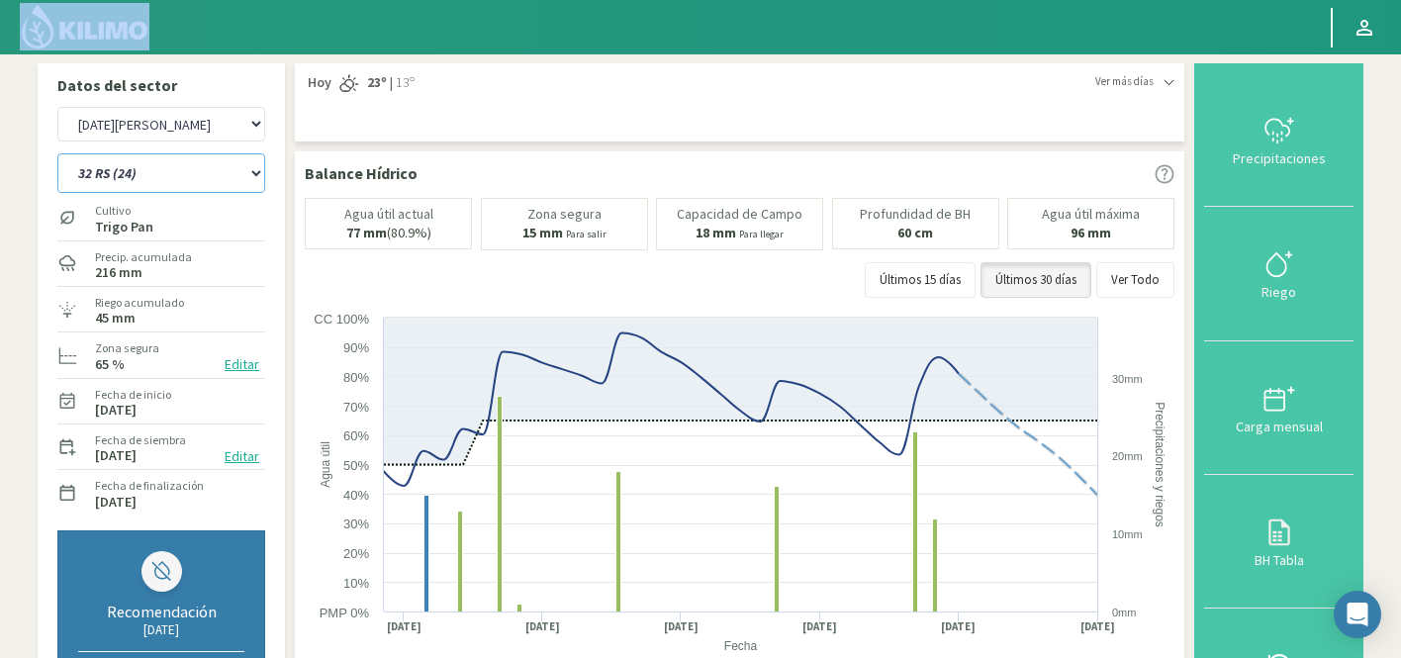
click at [177, 169] on select "12 RS (25) 17 R (1) 19 RO (6) 1RLPS 1RSR (29) 20 RN (7) 21 RAB (28) 21 RN (8) 2…" at bounding box center [161, 173] width 208 height 40
click at [57, 153] on select "12 RS (25) 17 R (1) 19 RO (6) 1RLPS 1RSR (29) 20 RN (7) 21 RAB (28) 21 RN (8) 2…" at bounding box center [161, 173] width 208 height 40
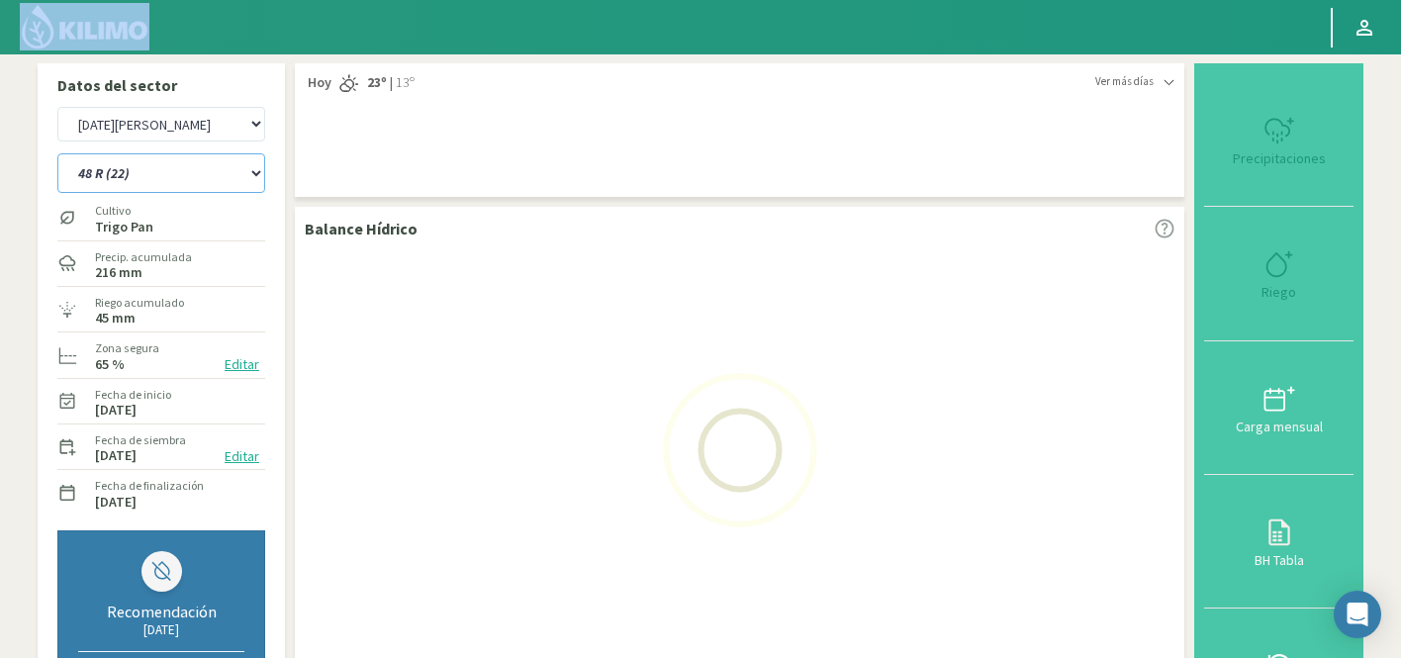
select select "916: Object"
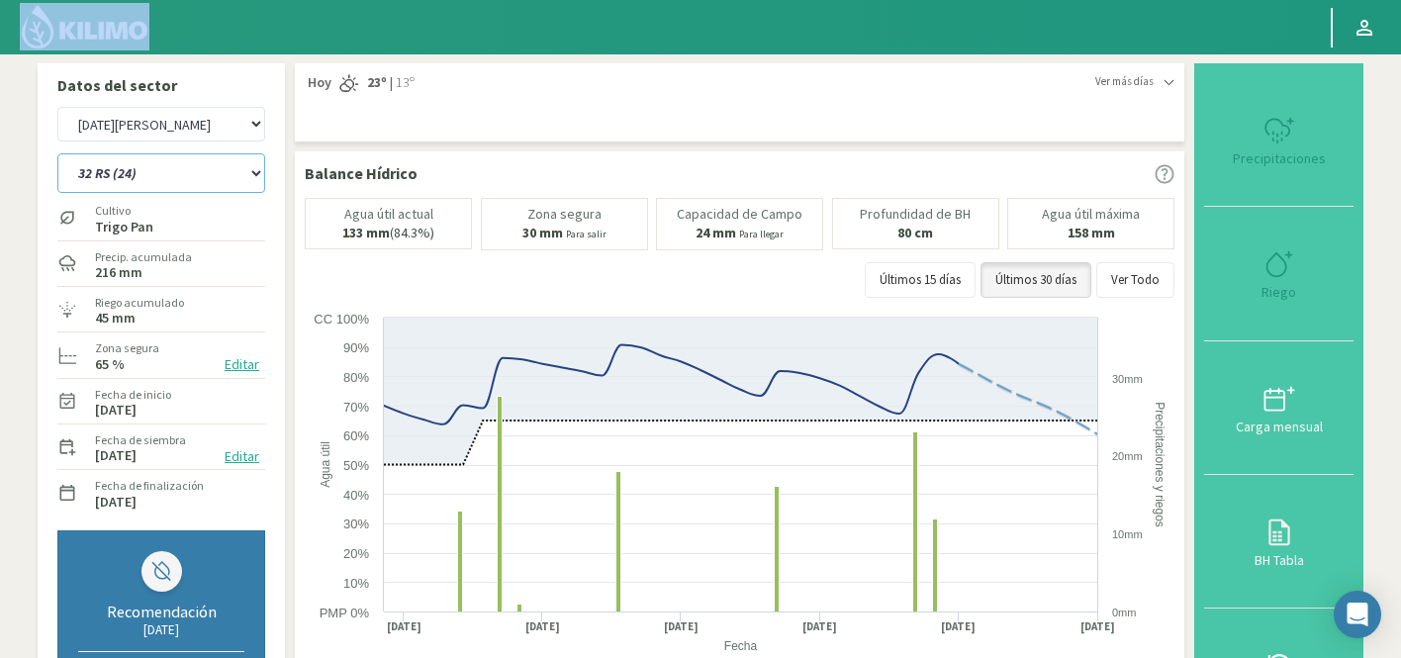
select select "9262: Object"
click at [143, 176] on select "12 RS (25) 17 R (1) 19 RO (6) 1RLPS 1RSR (29) 20 RN (7) 21 RAB (28) 21 RN (8) 2…" at bounding box center [161, 173] width 208 height 40
click at [57, 153] on select "12 RS (25) 17 R (1) 19 RO (6) 1RLPS 1RSR (29) 20 RN (7) 21 RAB (28) 21 RN (8) 2…" at bounding box center [161, 173] width 208 height 40
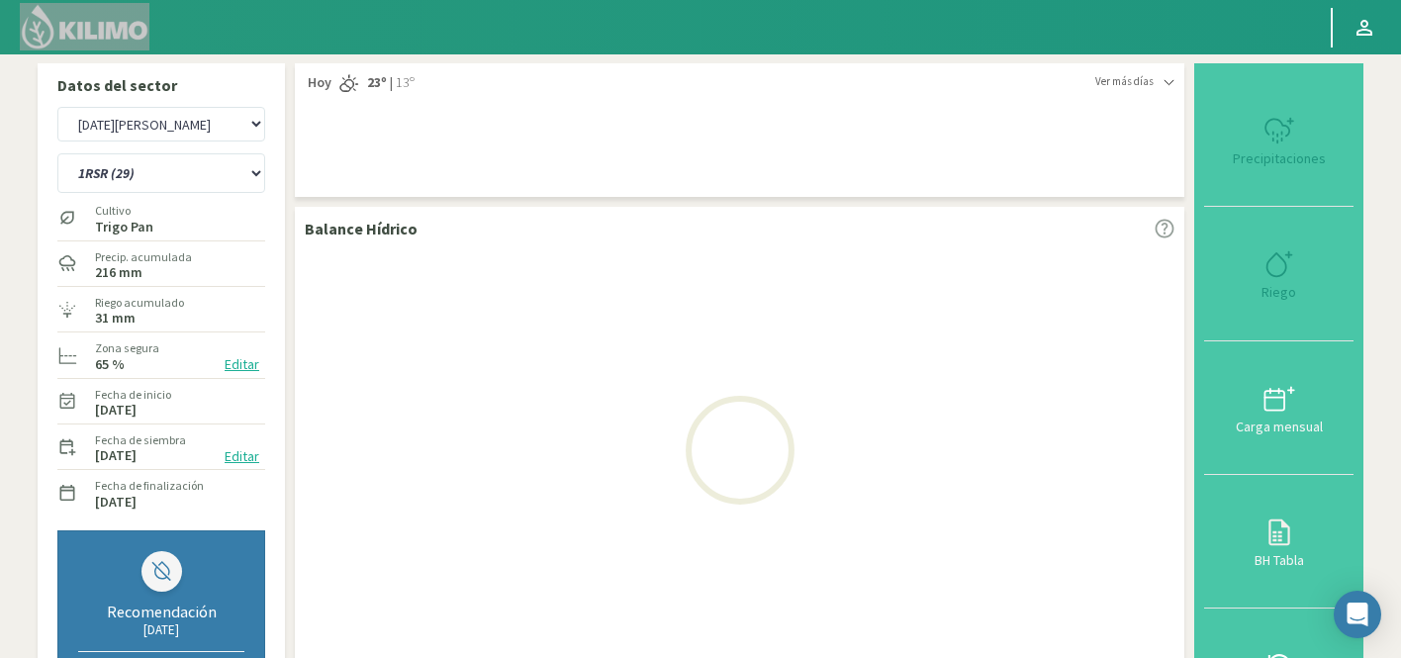
select select "955: Object"
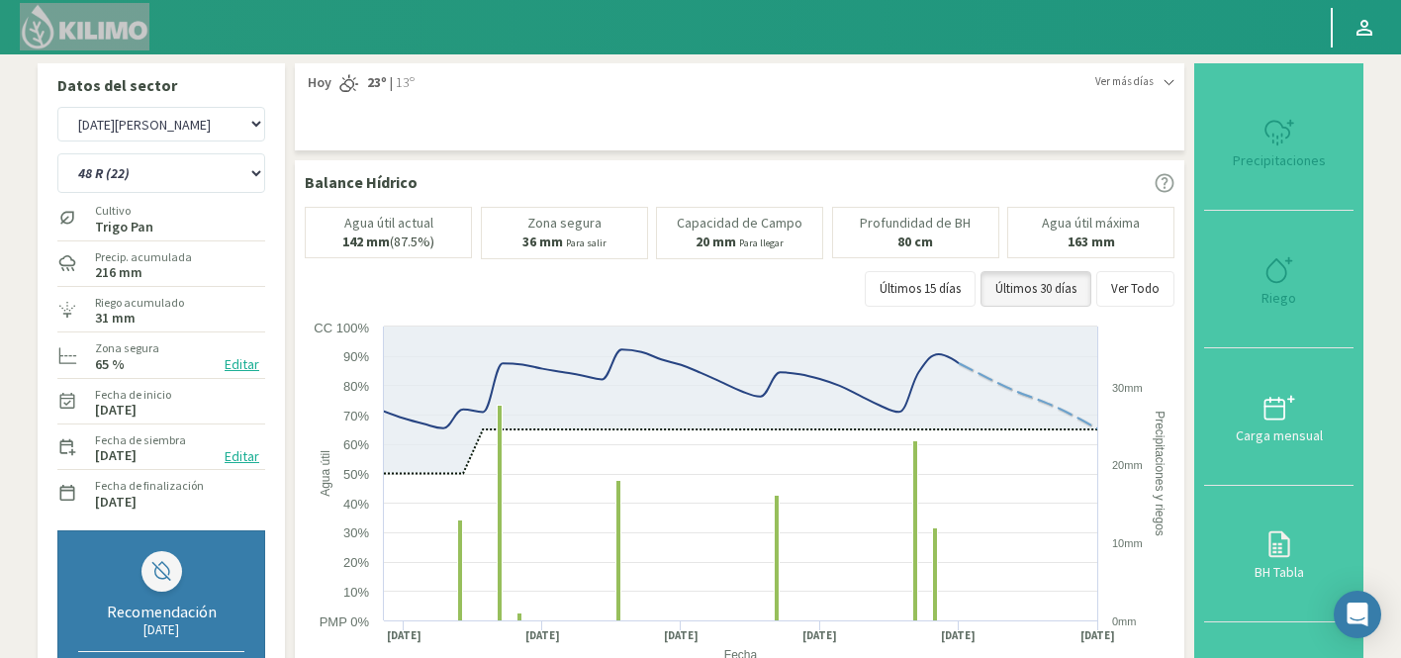
select select "9562: Object"
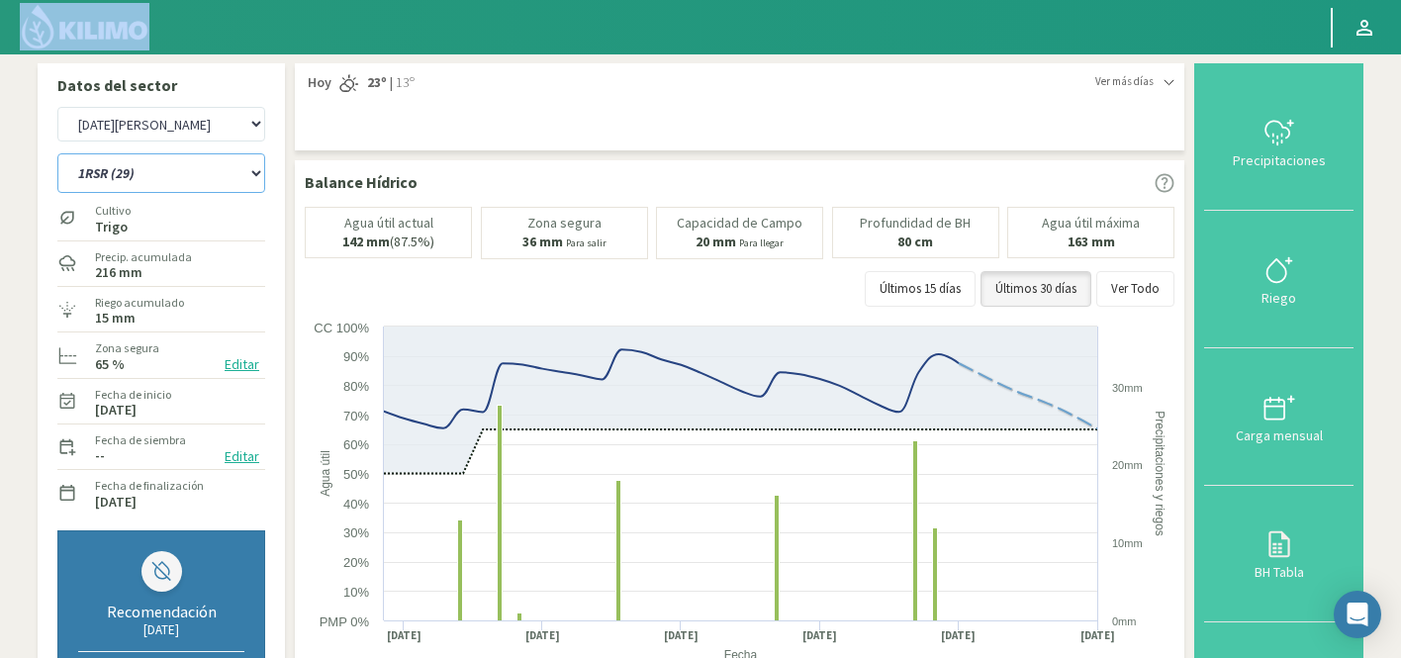
click at [138, 181] on select "12 RS (25) 17 R (1) 19 RO (6) 1RLPS 1RSR (29) 20 RN (7) 21 RAB (28) 21 RN (8) 2…" at bounding box center [161, 173] width 208 height 40
click at [57, 153] on select "12 RS (25) 17 R (1) 19 RO (6) 1RLPS 1RSR (29) 20 RN (7) 21 RAB (28) 21 RN (8) 2…" at bounding box center [161, 173] width 208 height 40
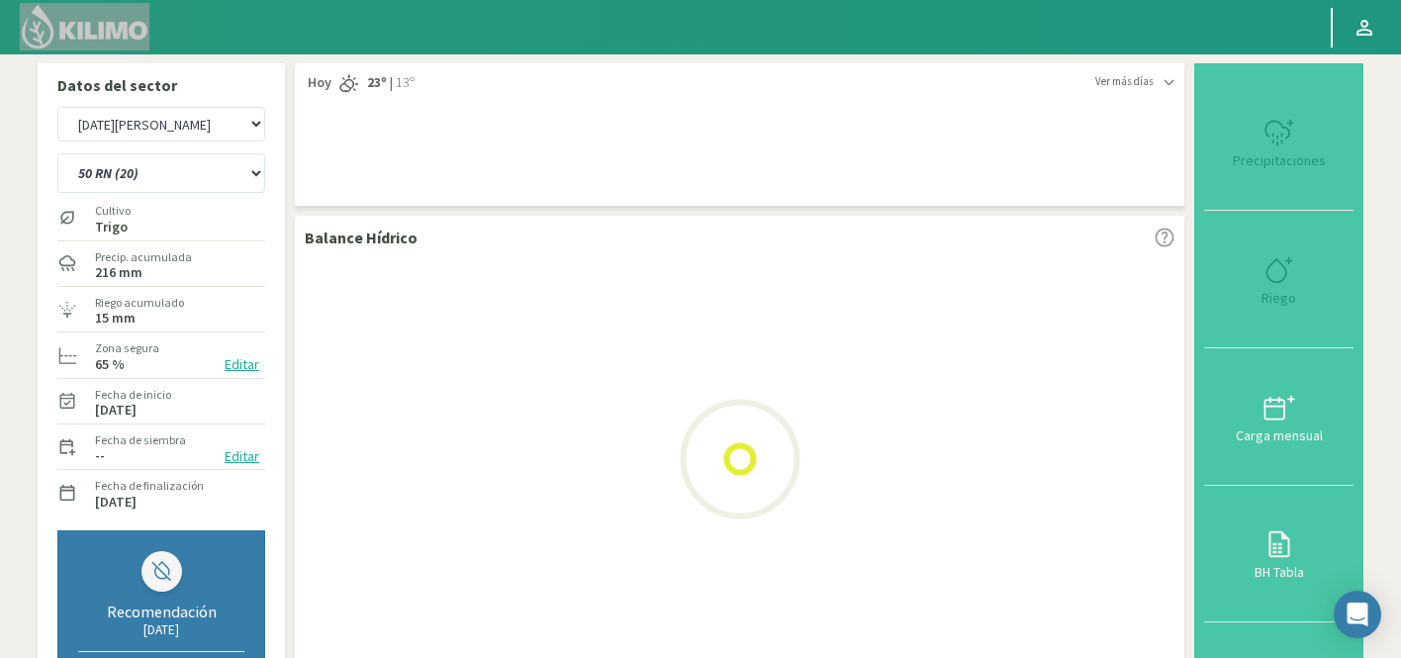
select select "965: Object"
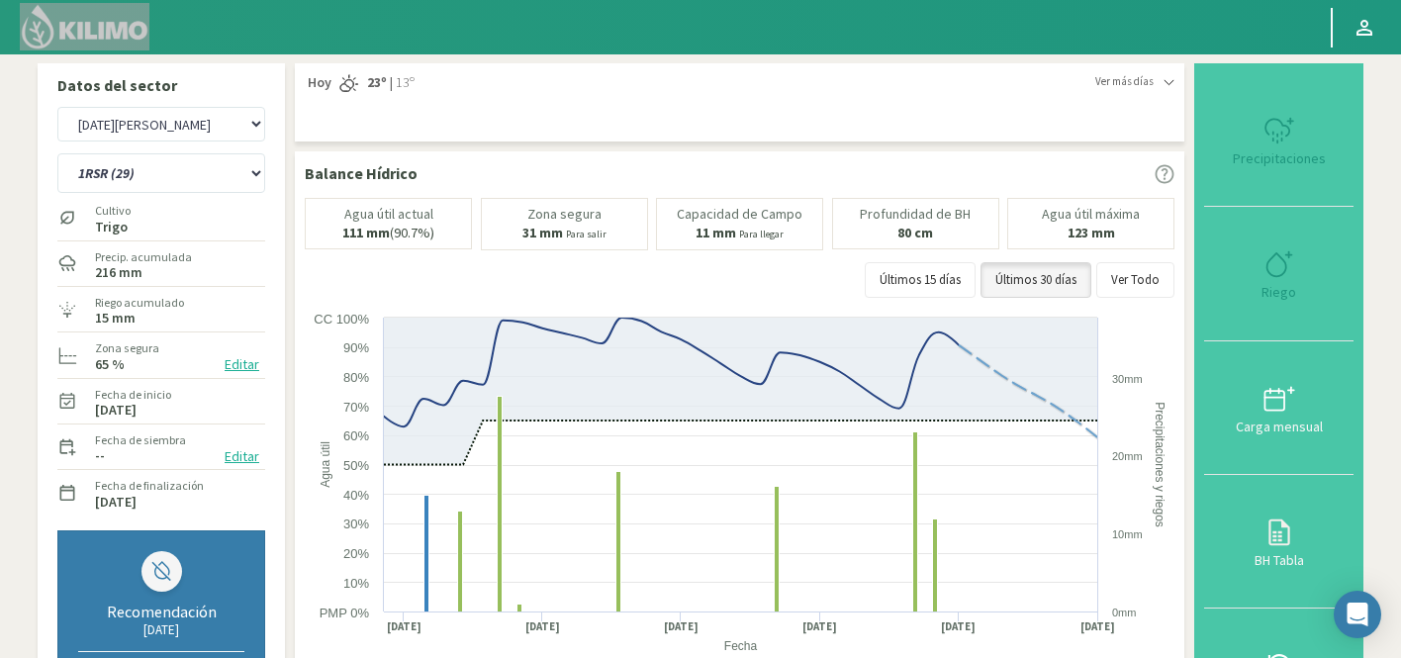
select select "9862: Object"
select select "1019: Object"
